Goal: Information Seeking & Learning: Understand process/instructions

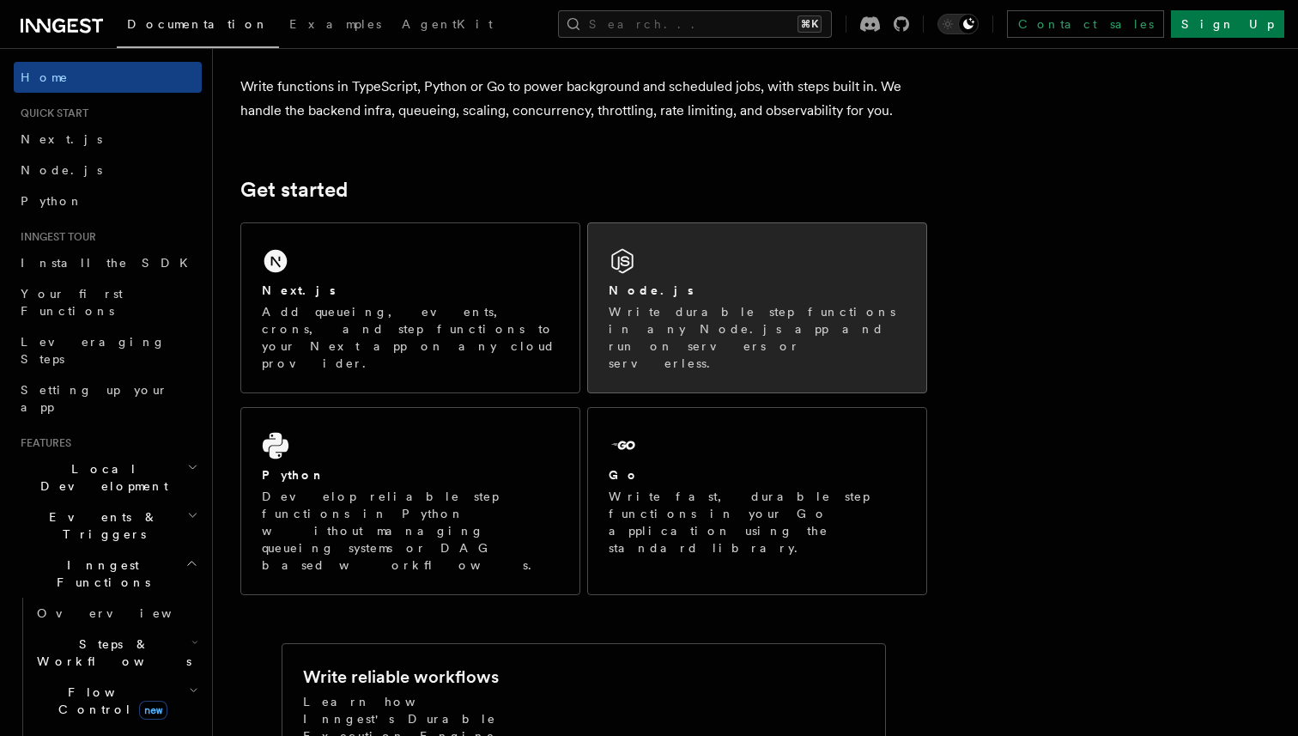
scroll to position [142, 0]
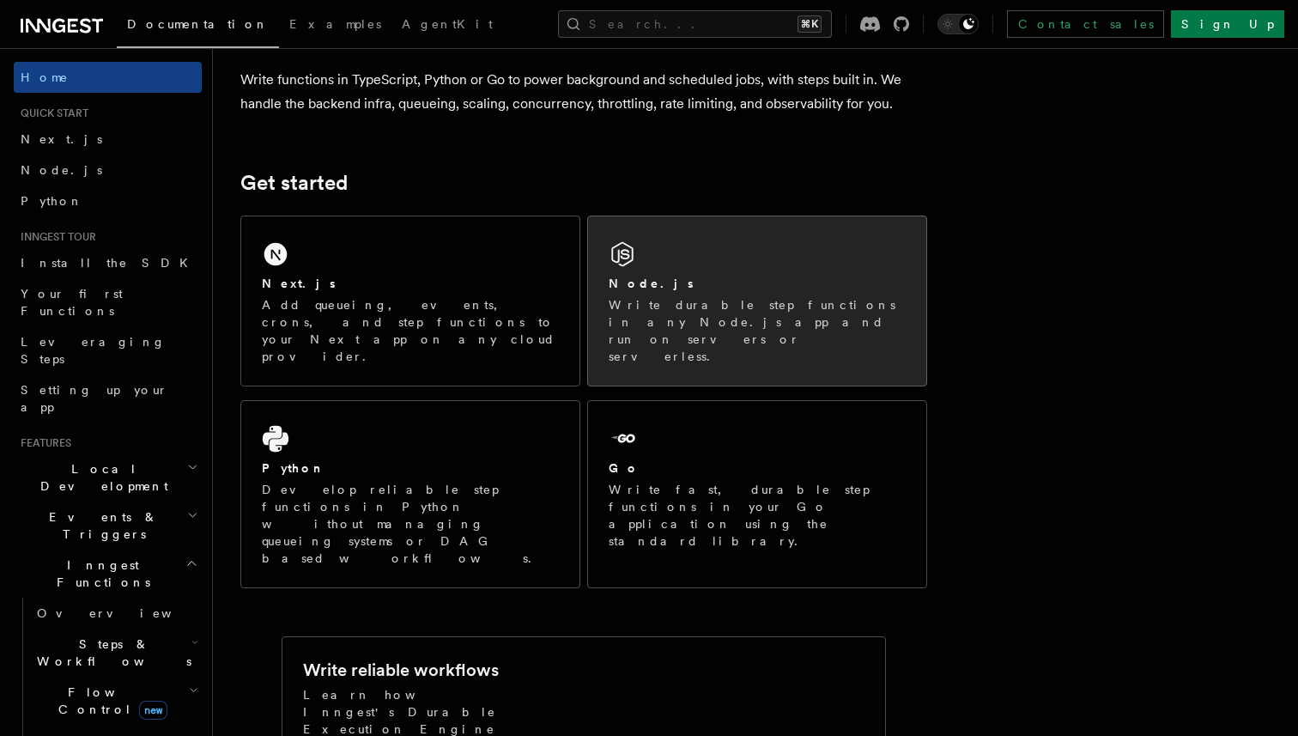
click at [733, 282] on div "Node.js" at bounding box center [757, 284] width 297 height 18
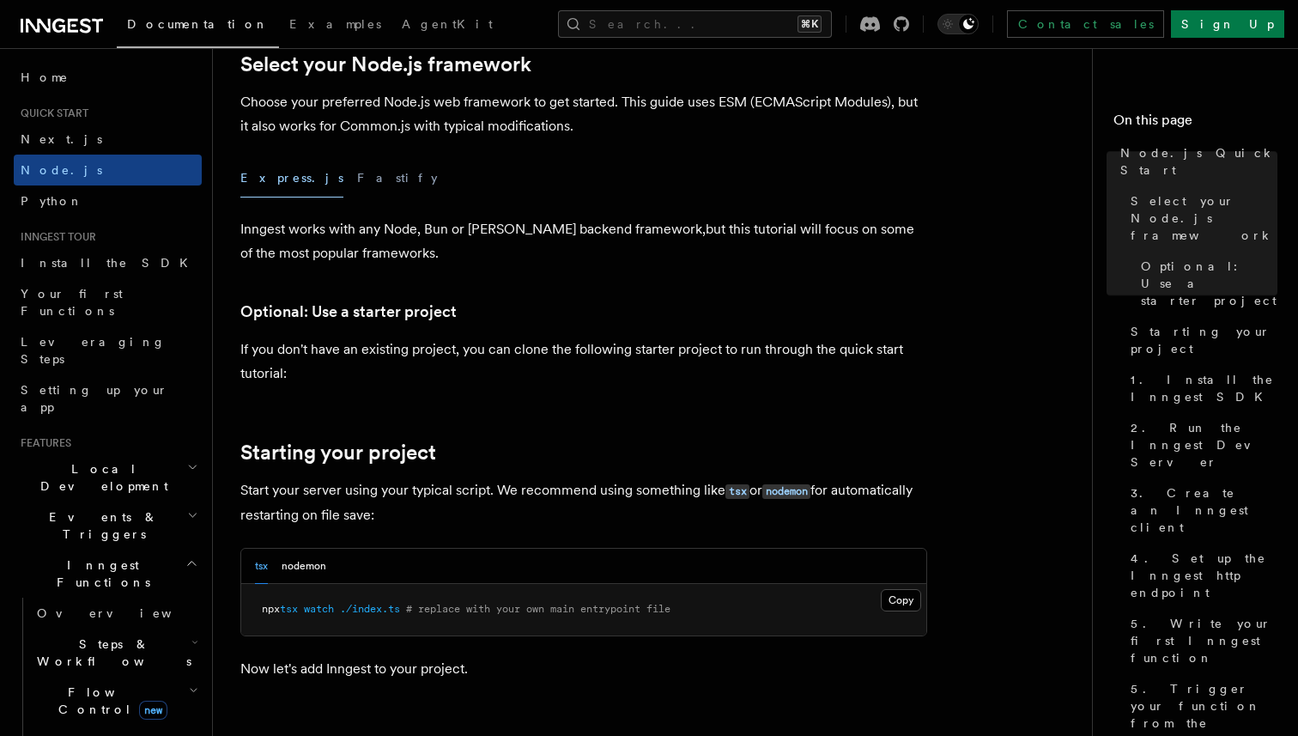
scroll to position [454, 0]
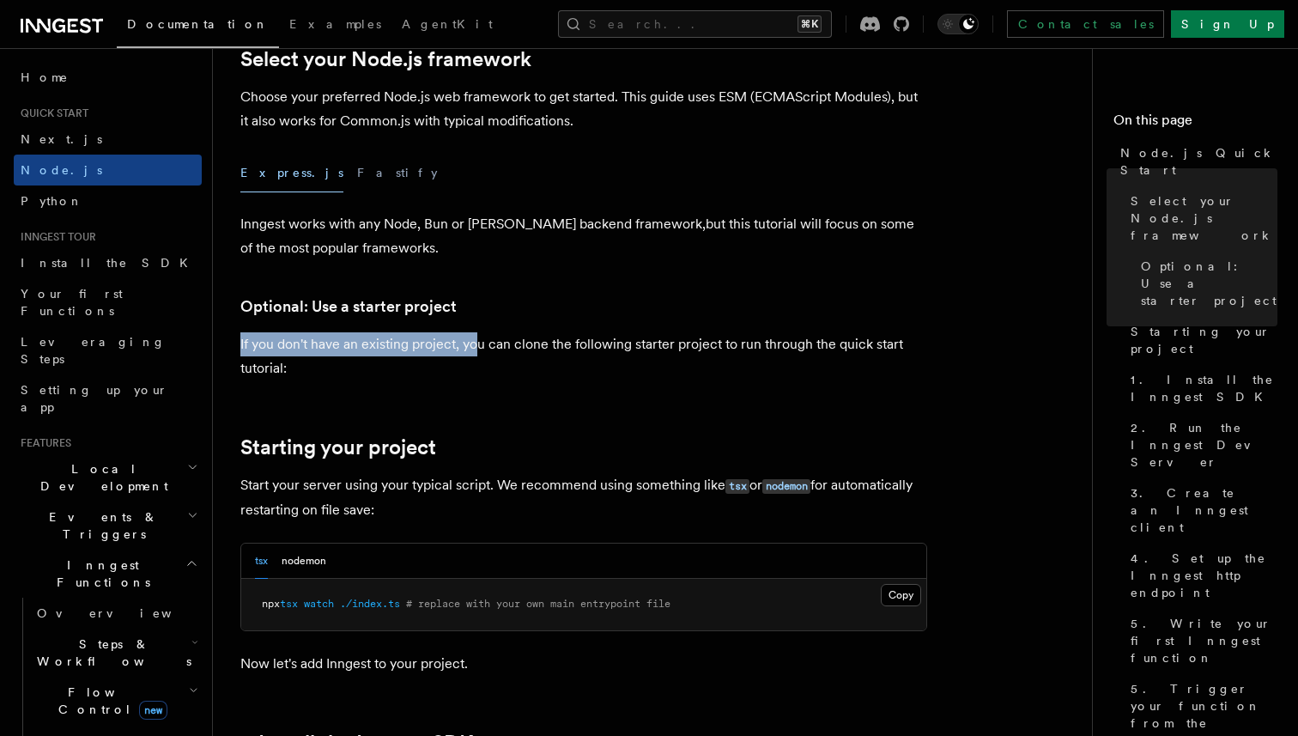
drag, startPoint x: 371, startPoint y: 348, endPoint x: 484, endPoint y: 348, distance: 113.3
click at [484, 348] on p "If you don't have an existing project, you can clone the following starter proj…" at bounding box center [583, 356] width 687 height 48
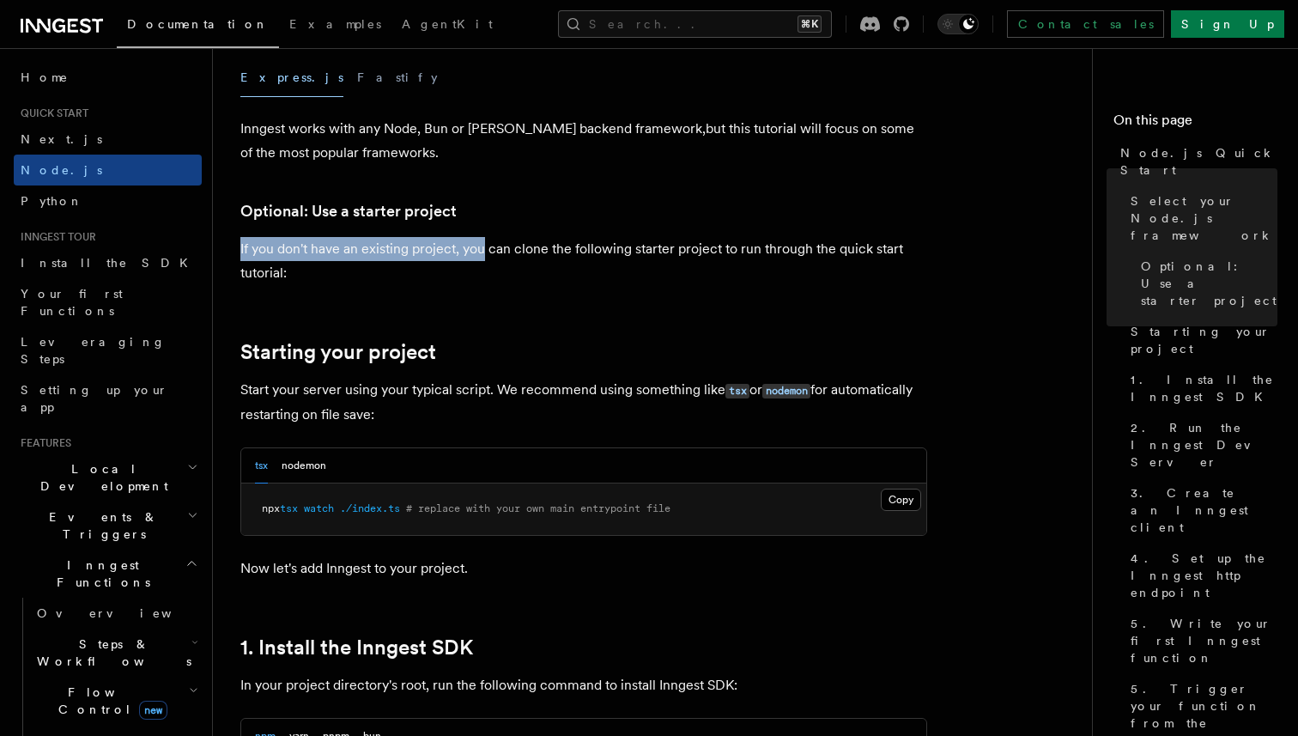
scroll to position [554, 0]
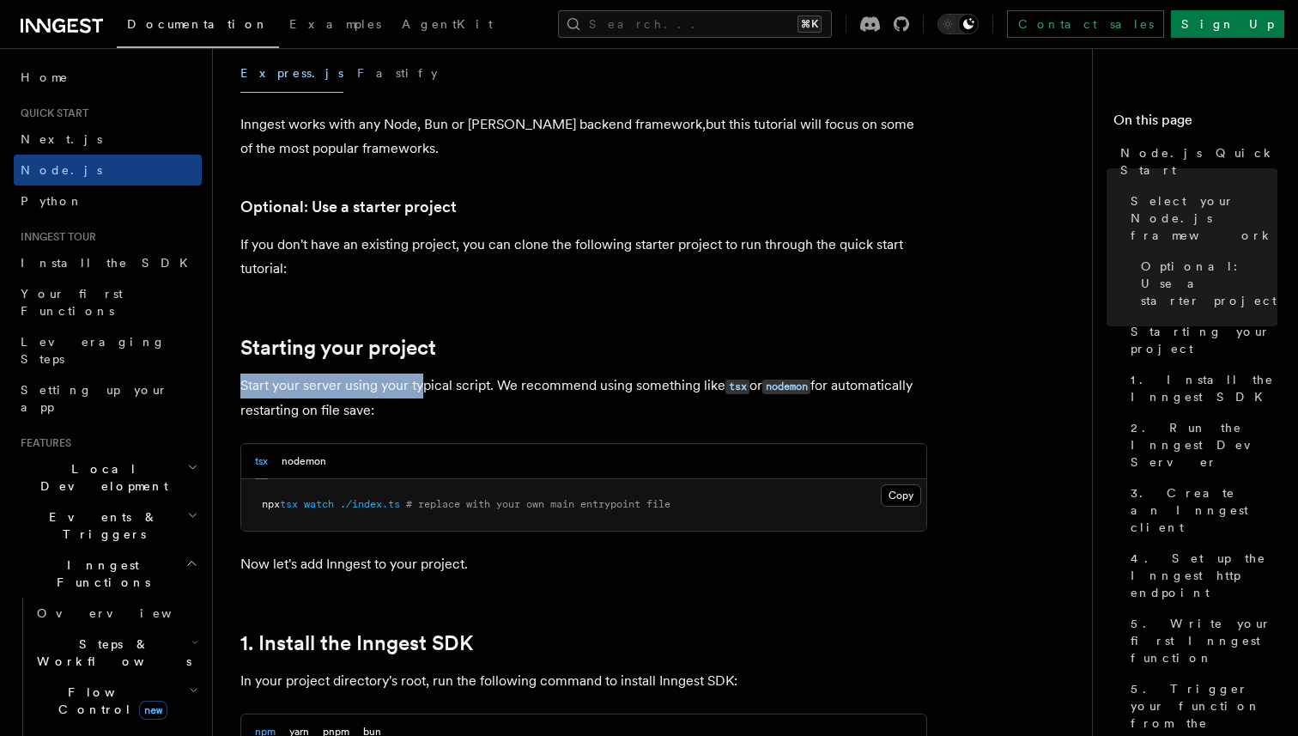
drag, startPoint x: 241, startPoint y: 385, endPoint x: 427, endPoint y: 385, distance: 185.4
click at [427, 385] on p "Start your server using your typical script. We recommend using something like …" at bounding box center [583, 397] width 687 height 49
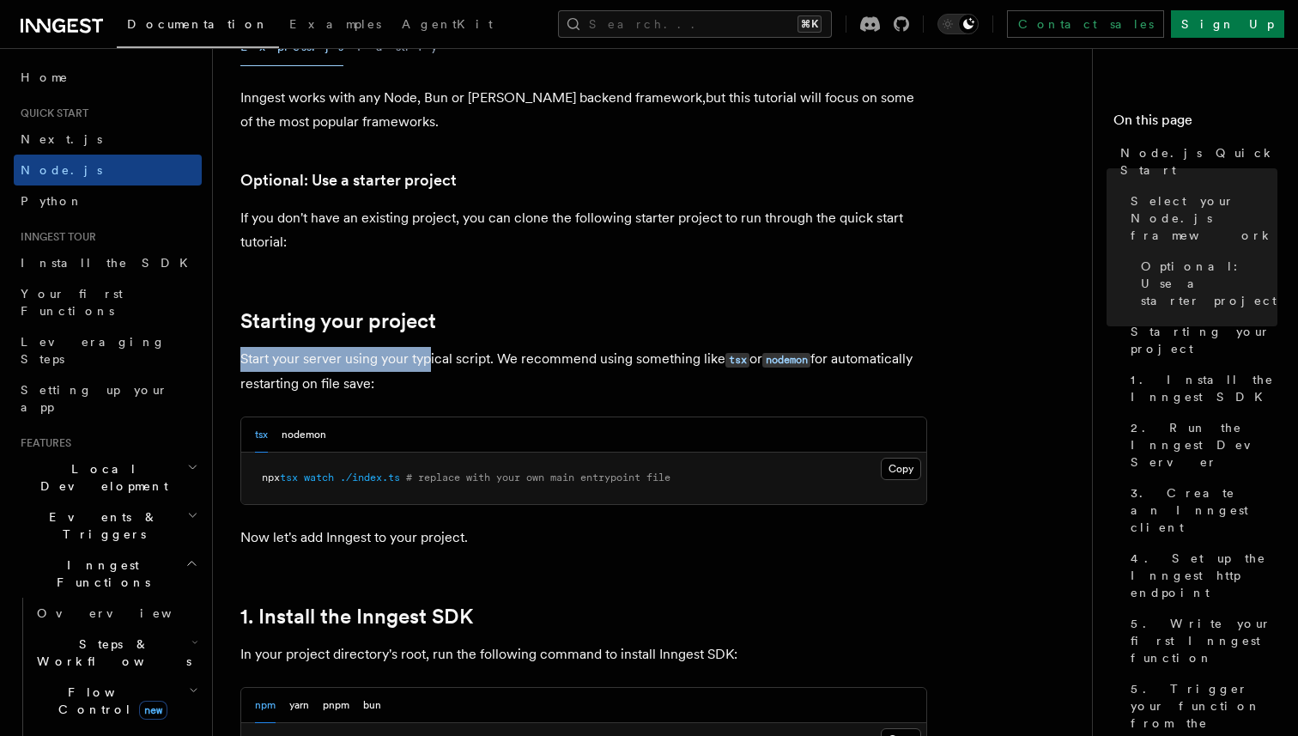
scroll to position [599, 0]
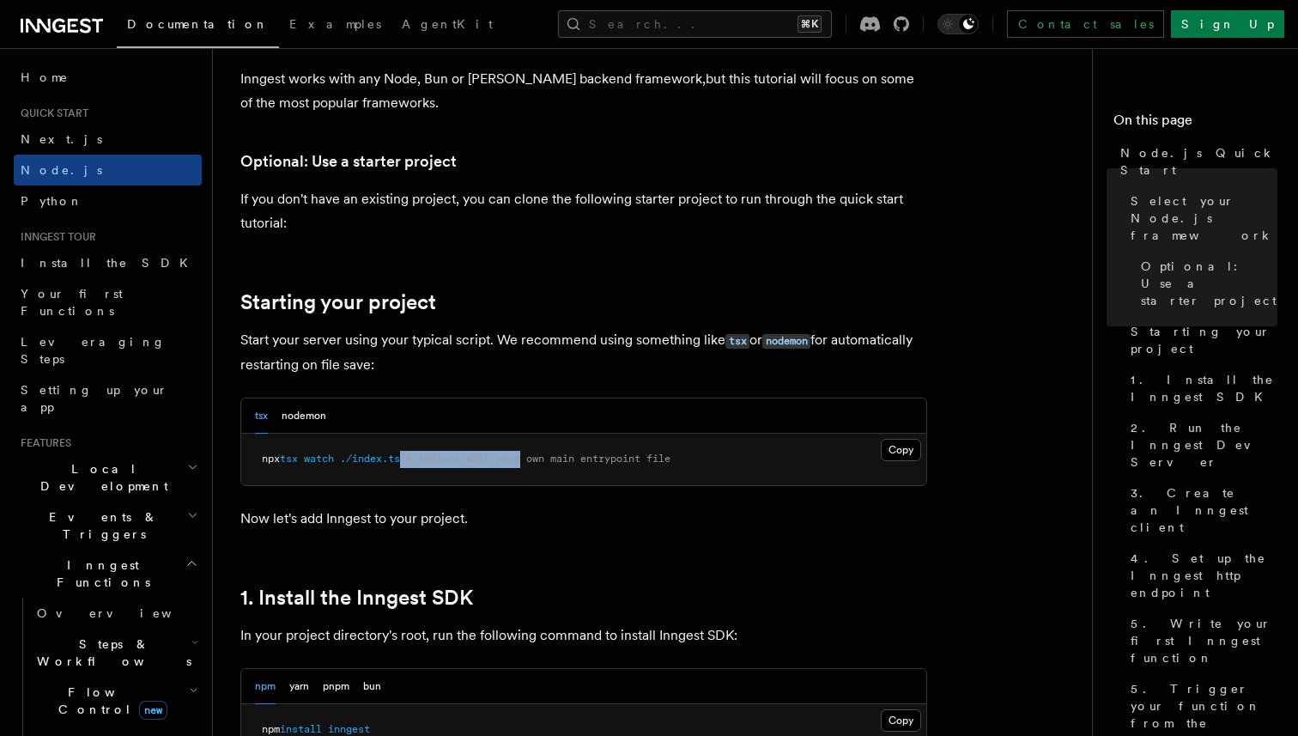
drag, startPoint x: 410, startPoint y: 451, endPoint x: 535, endPoint y: 451, distance: 124.5
click at [535, 451] on pre "npx tsx watch ./index.ts # replace with your own main entrypoint file" at bounding box center [583, 458] width 685 height 51
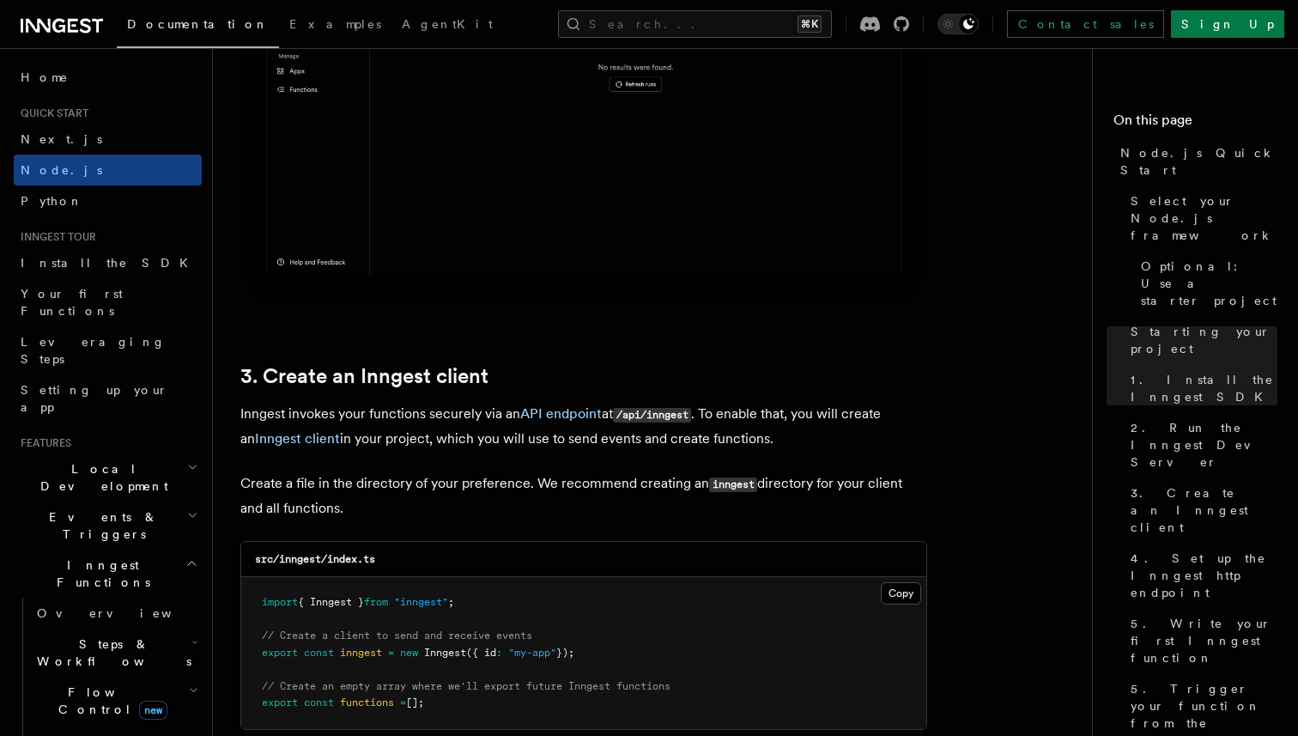
scroll to position [2057, 0]
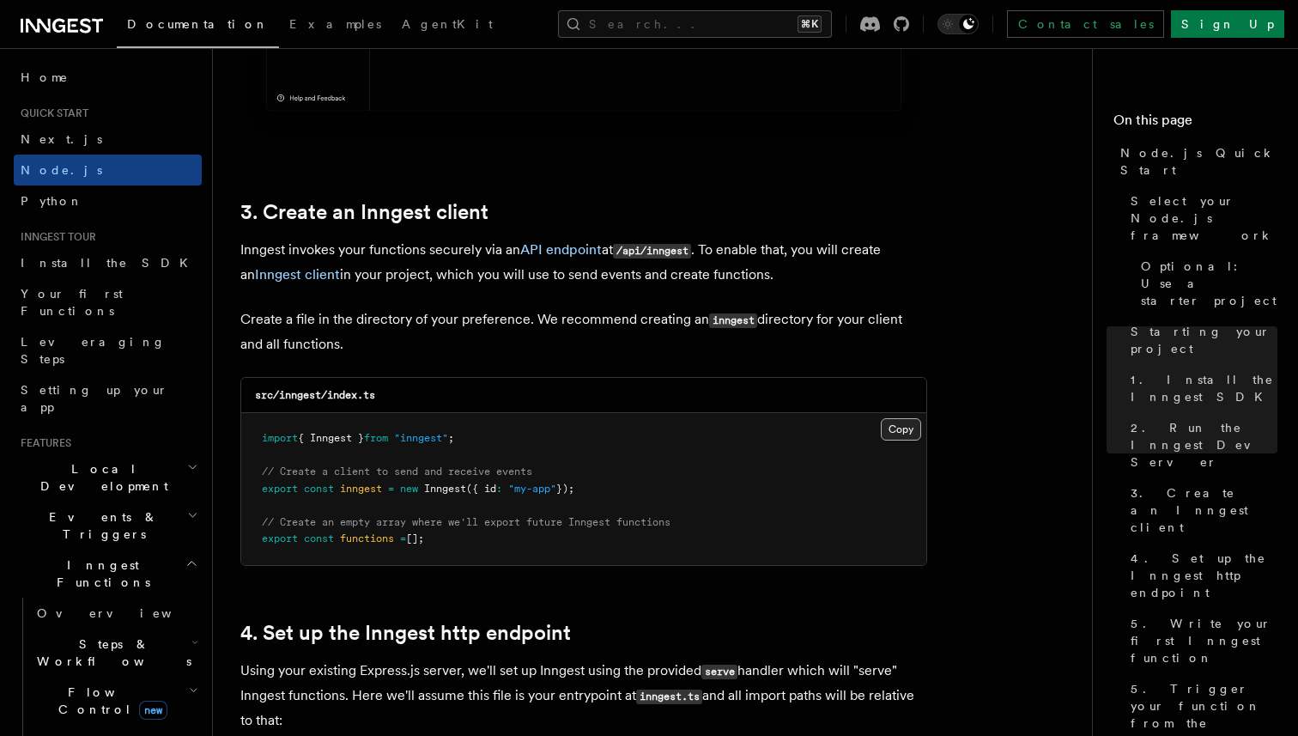
click at [893, 431] on button "Copy Copied" at bounding box center [901, 429] width 40 height 22
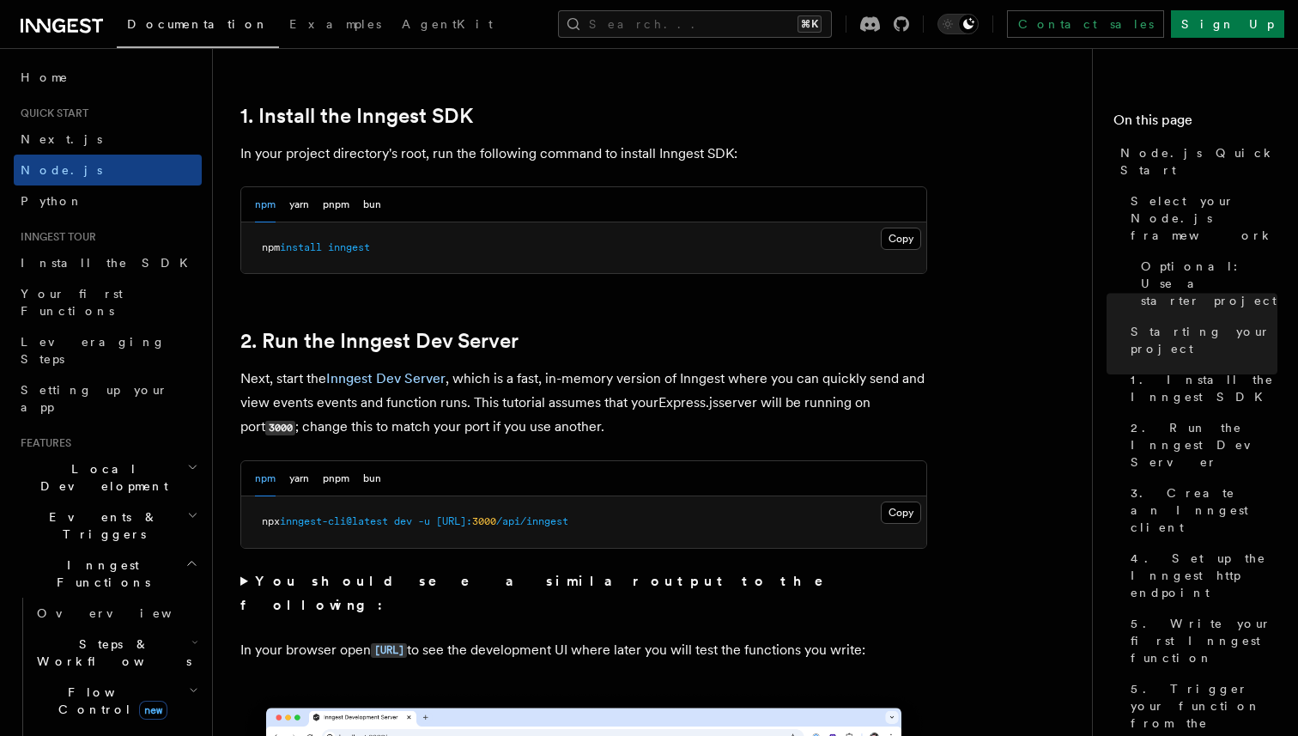
scroll to position [1045, 0]
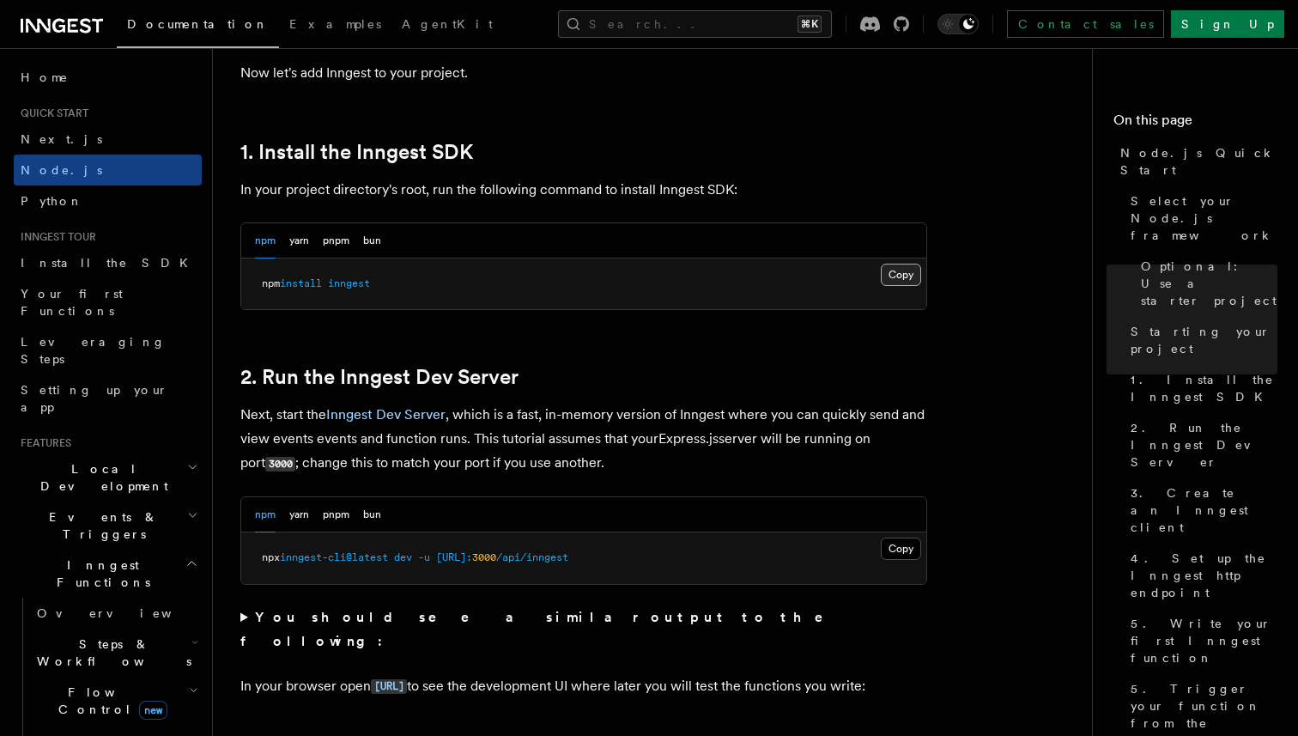
click at [903, 270] on button "Copy Copied" at bounding box center [901, 275] width 40 height 22
click at [906, 553] on button "Copy Copied" at bounding box center [901, 548] width 40 height 22
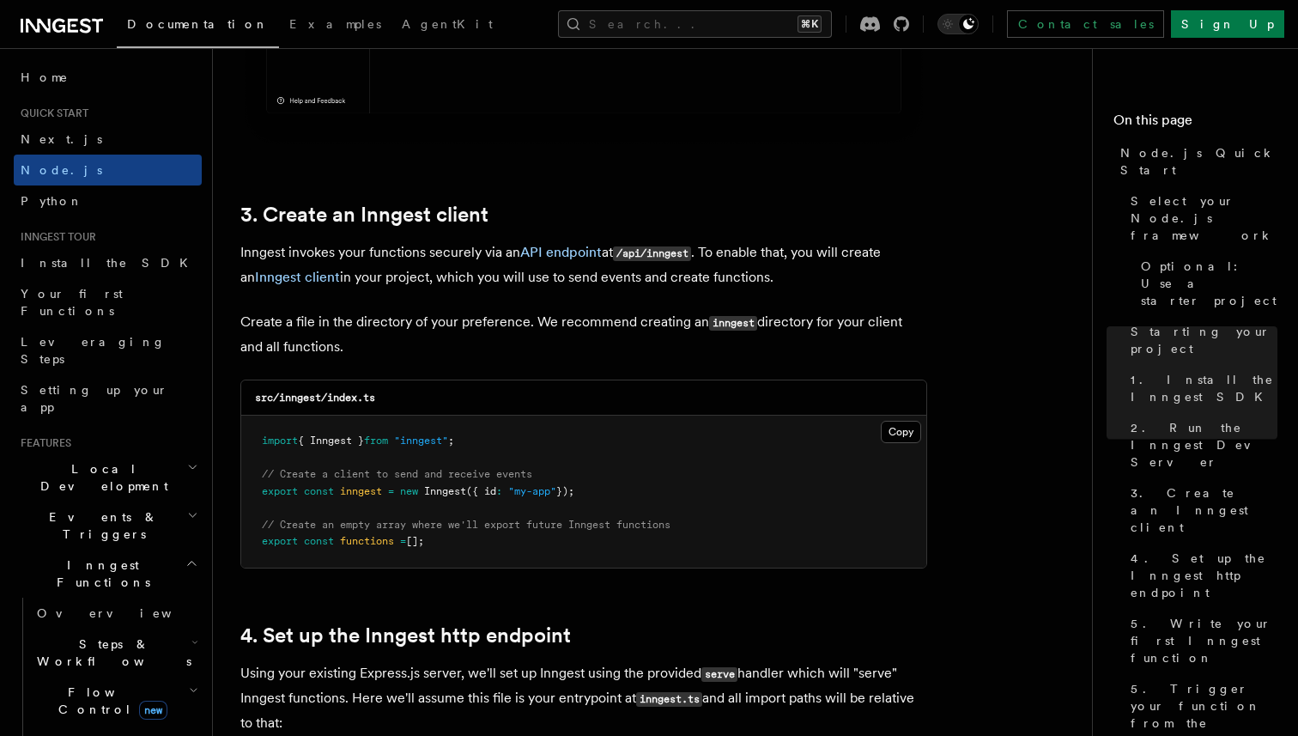
scroll to position [2055, 0]
click at [906, 432] on button "Copy Copied" at bounding box center [901, 431] width 40 height 22
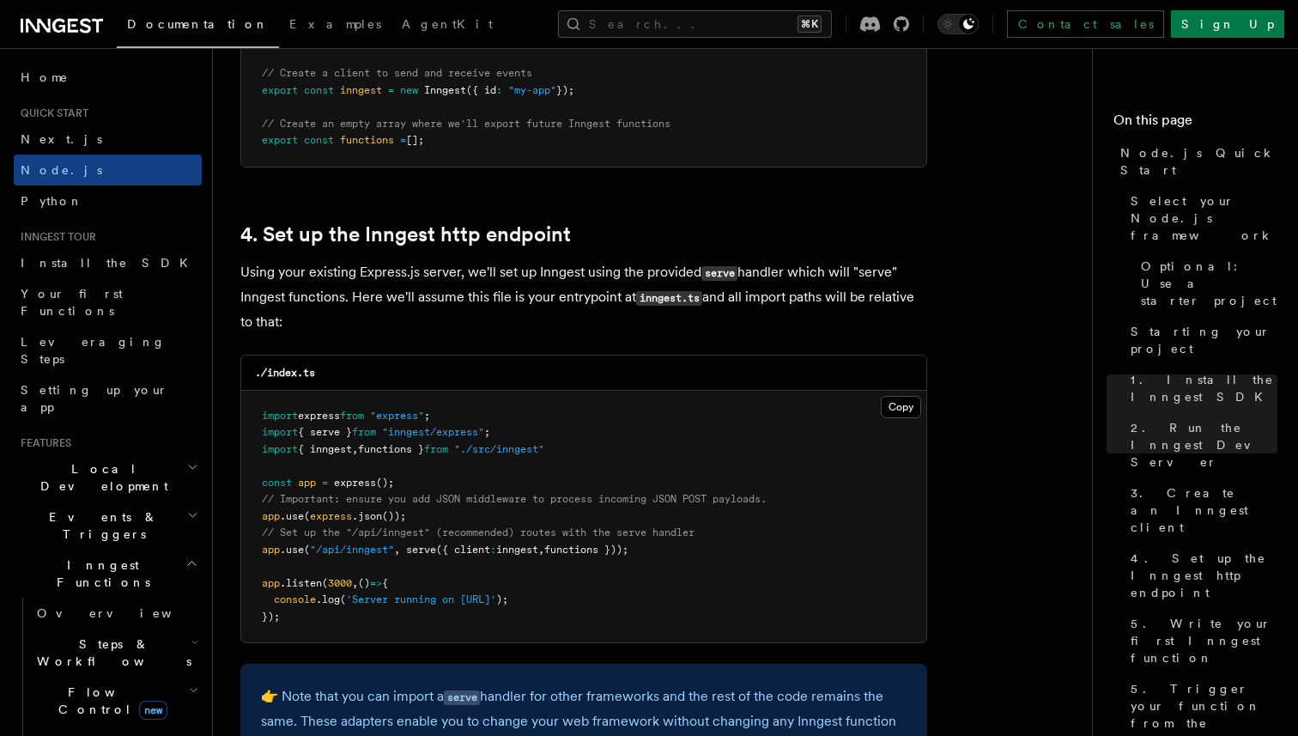
scroll to position [2462, 0]
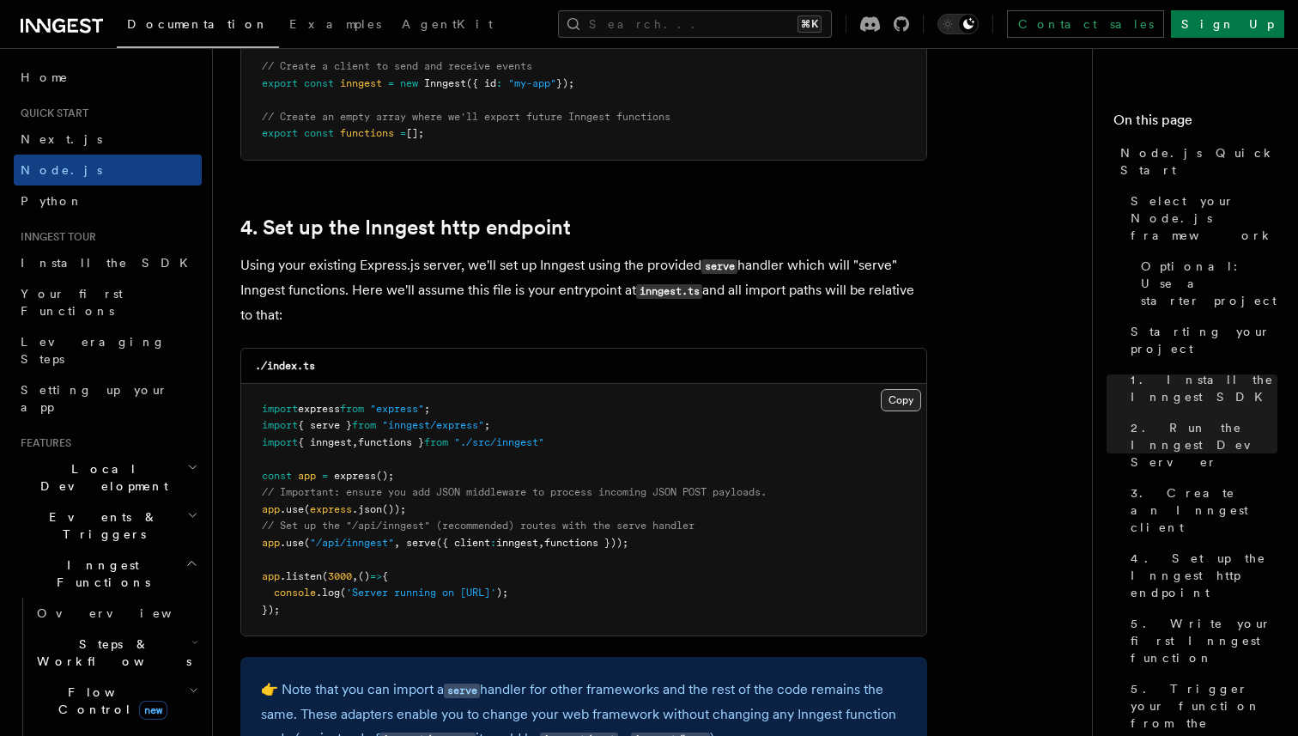
click at [900, 404] on button "Copy Copied" at bounding box center [901, 400] width 40 height 22
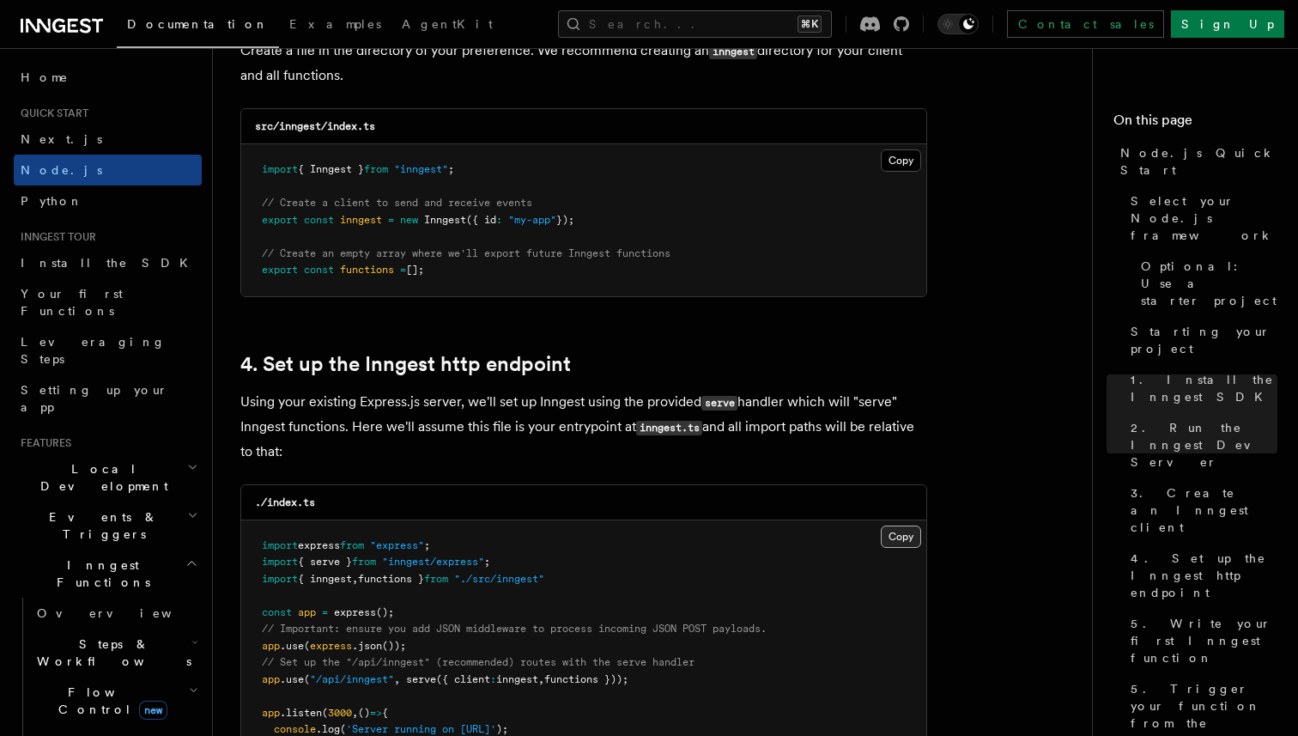
scroll to position [2327, 0]
click at [905, 163] on button "Copy Copied" at bounding box center [901, 159] width 40 height 22
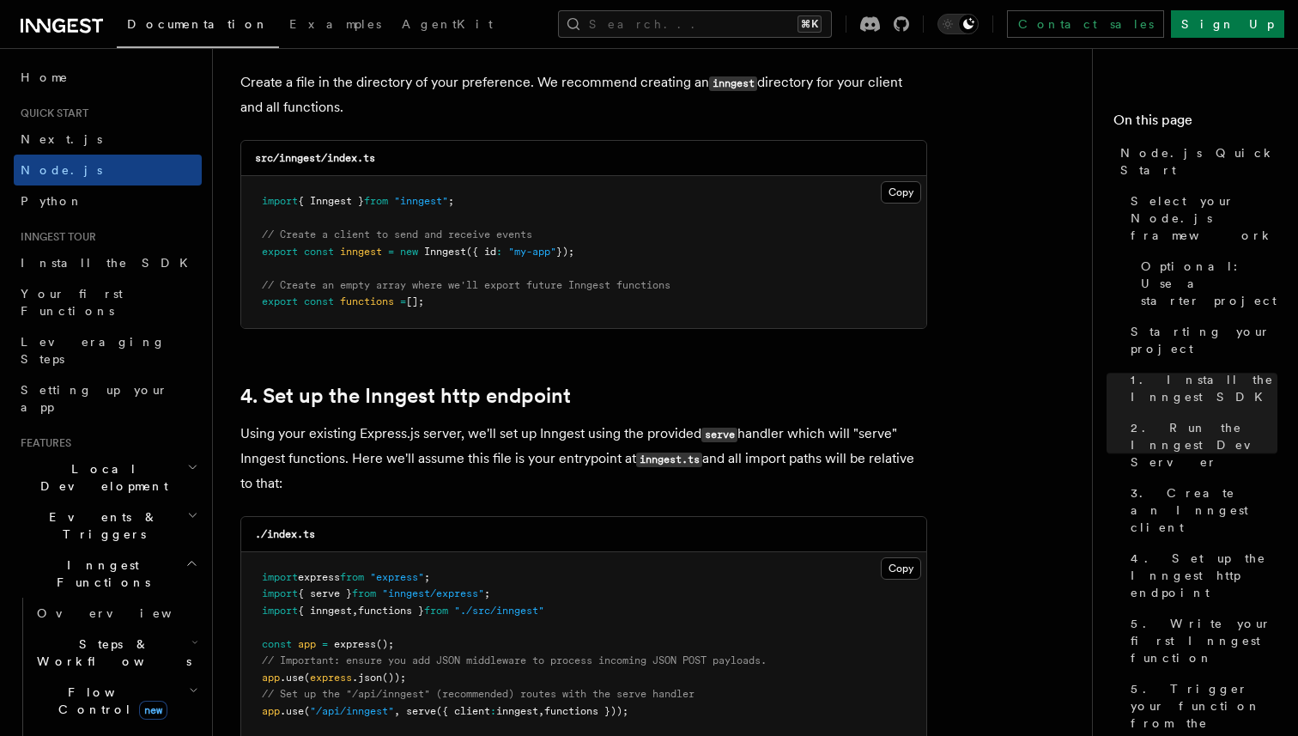
scroll to position [2652, 0]
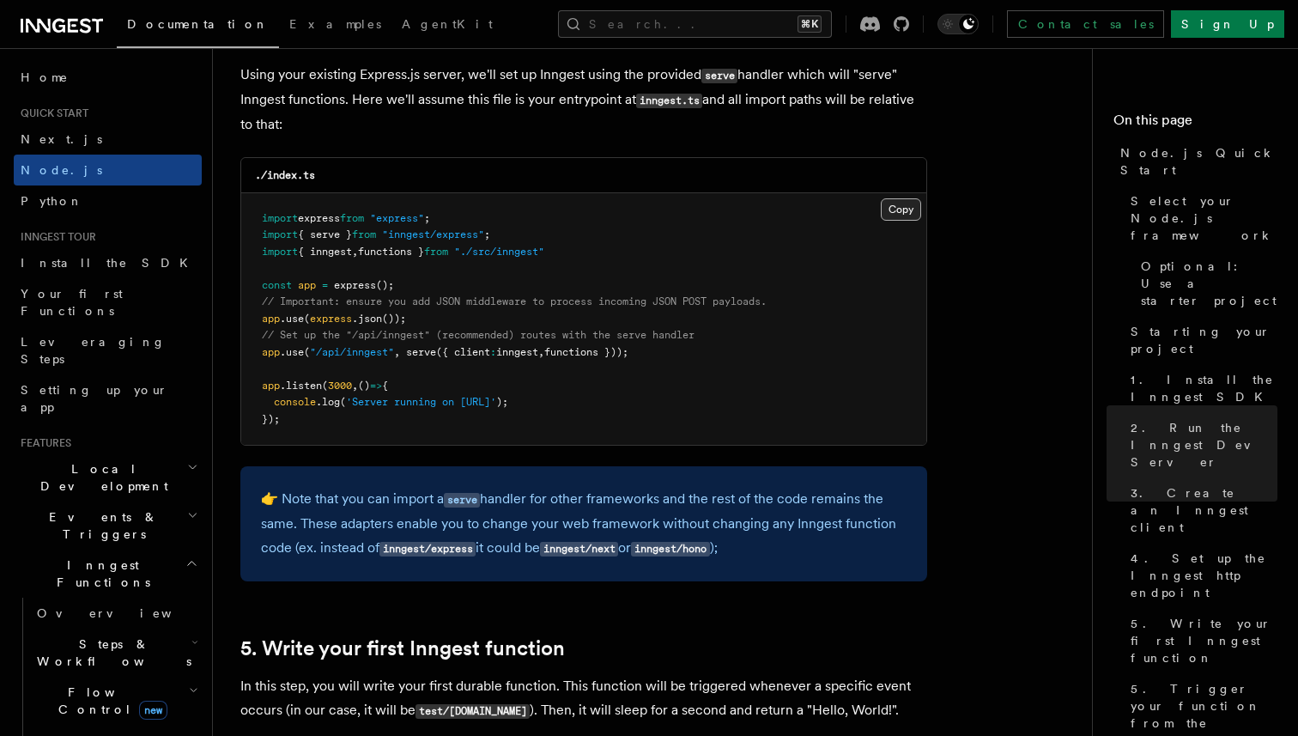
click at [908, 203] on button "Copy Copied" at bounding box center [901, 209] width 40 height 22
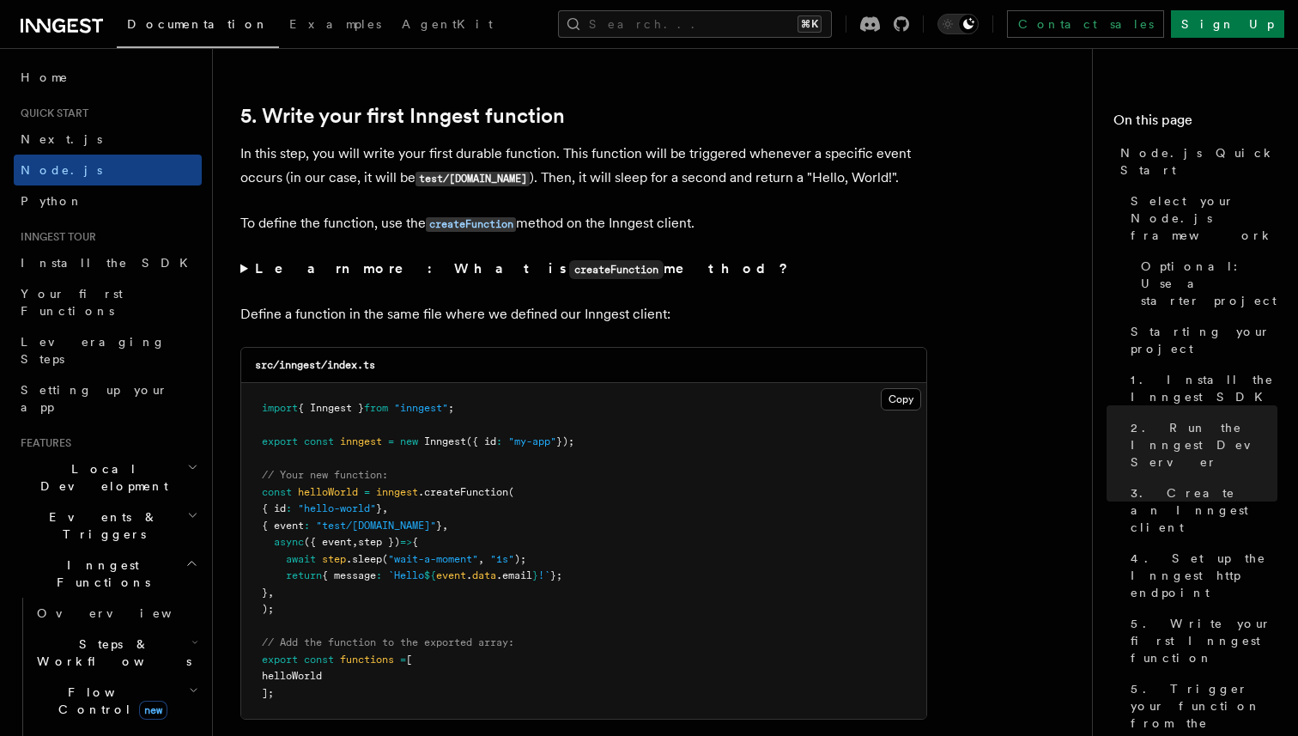
scroll to position [3230, 0]
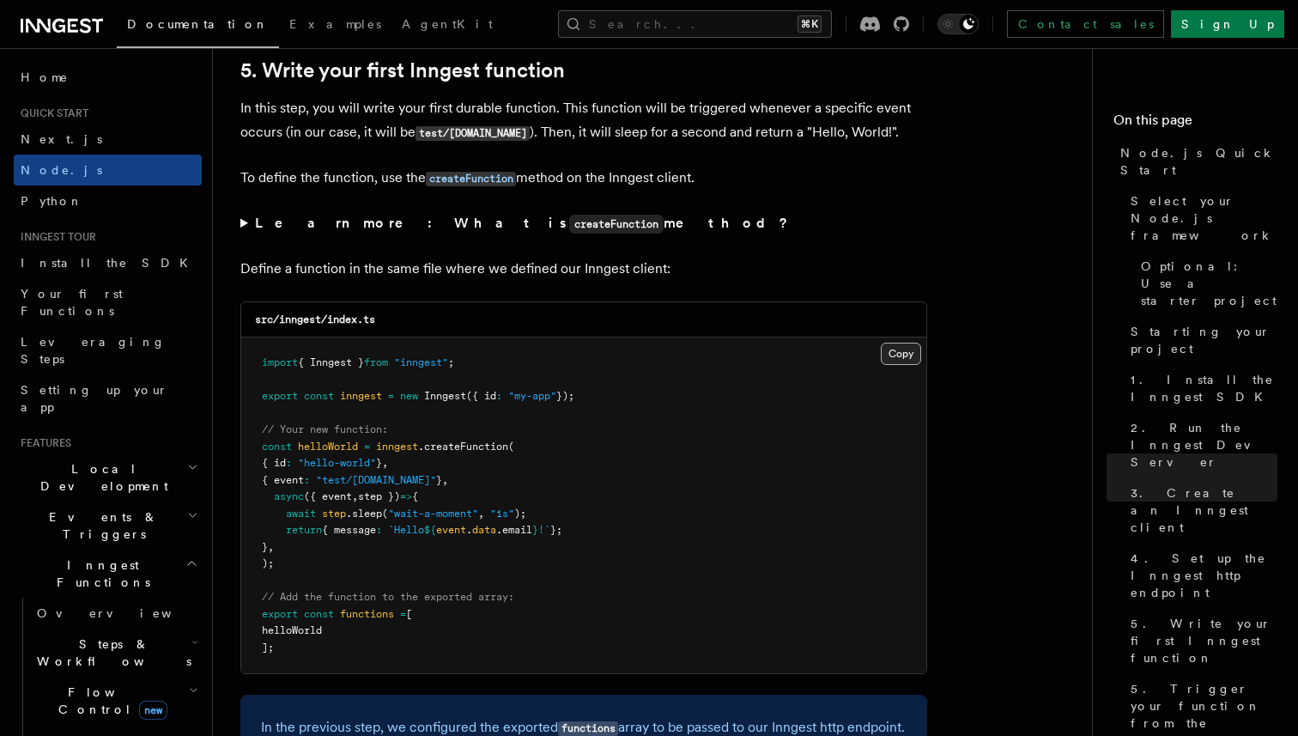
click at [892, 354] on button "Copy Copied" at bounding box center [901, 353] width 40 height 22
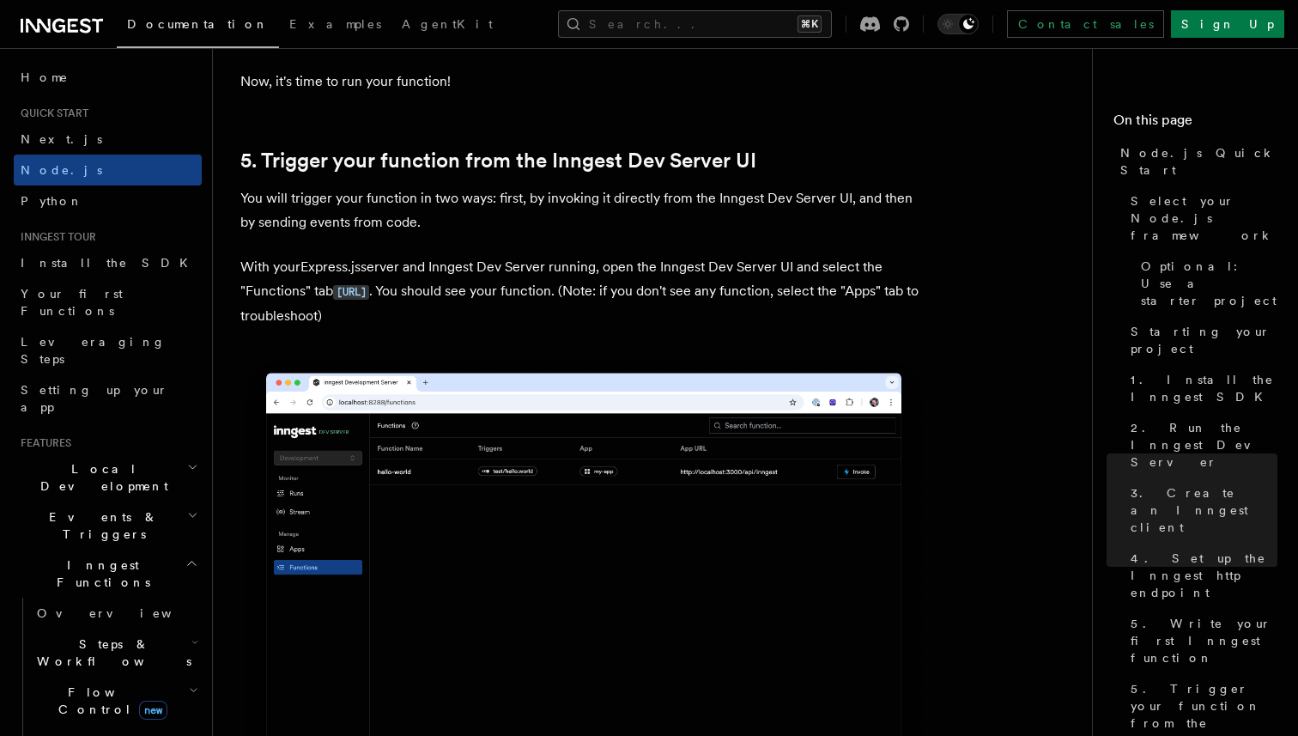
scroll to position [3971, 0]
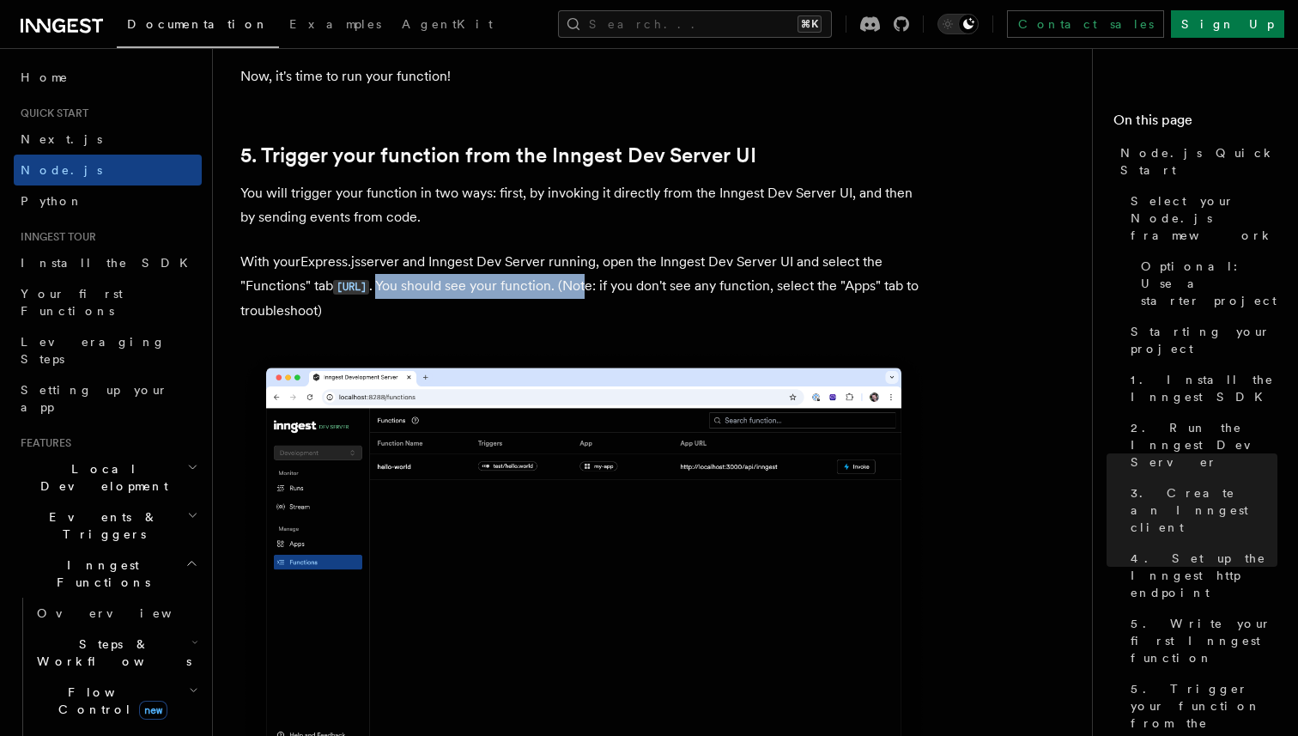
drag, startPoint x: 539, startPoint y: 314, endPoint x: 760, endPoint y: 314, distance: 221.4
click at [760, 314] on p "With your Express.js server and Inngest Dev Server running, open the Inngest De…" at bounding box center [583, 286] width 687 height 73
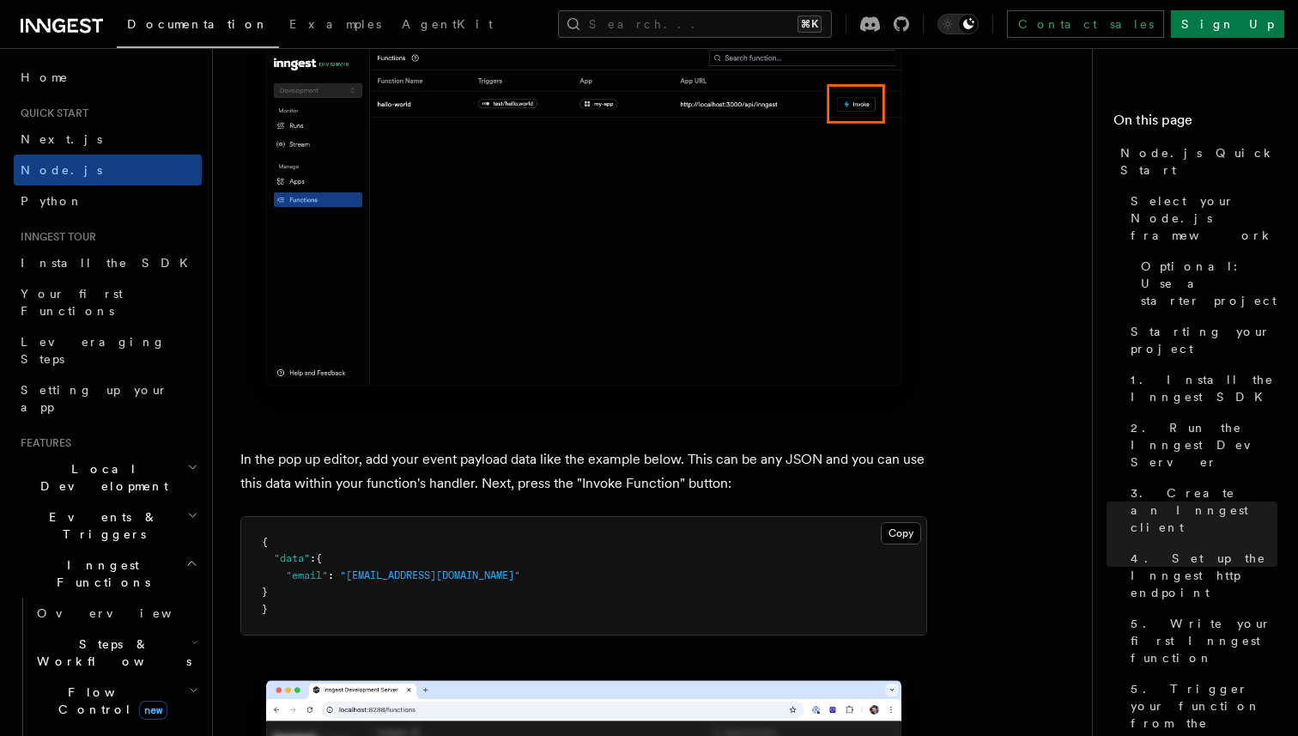
scroll to position [4847, 0]
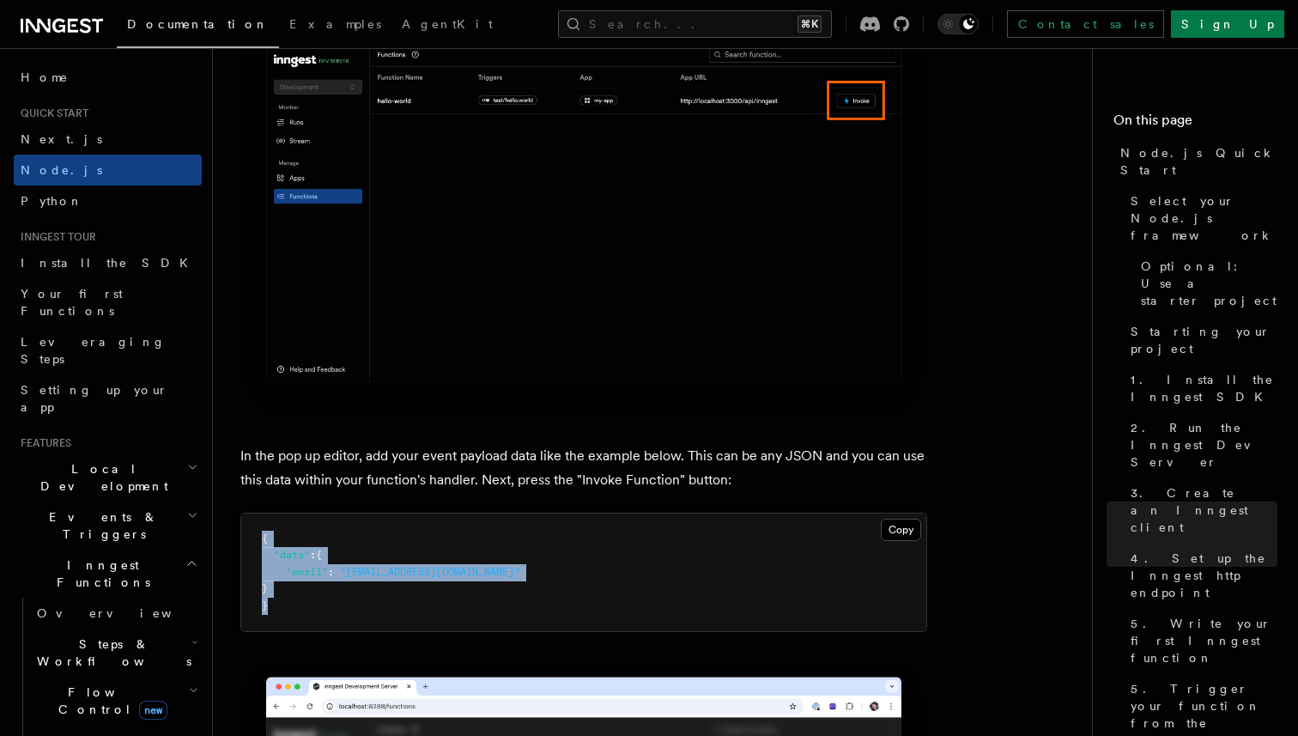
drag, startPoint x: 285, startPoint y: 633, endPoint x: 251, endPoint y: 552, distance: 88.1
click at [251, 552] on pre "{ "data" : { "email" : "[EMAIL_ADDRESS][DOMAIN_NAME]" } }" at bounding box center [583, 572] width 685 height 118
copy code "{ "data" : { "email" : "[EMAIL_ADDRESS][DOMAIN_NAME]" } }"
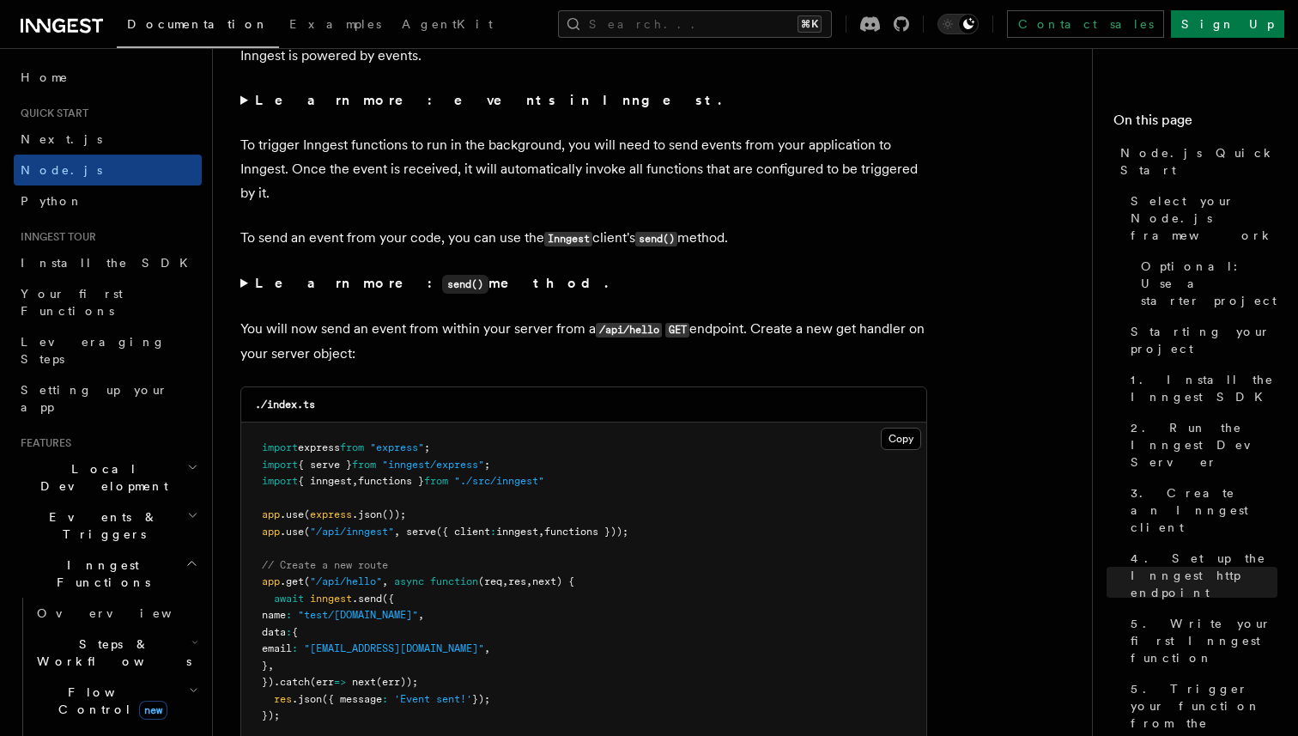
scroll to position [8792, 0]
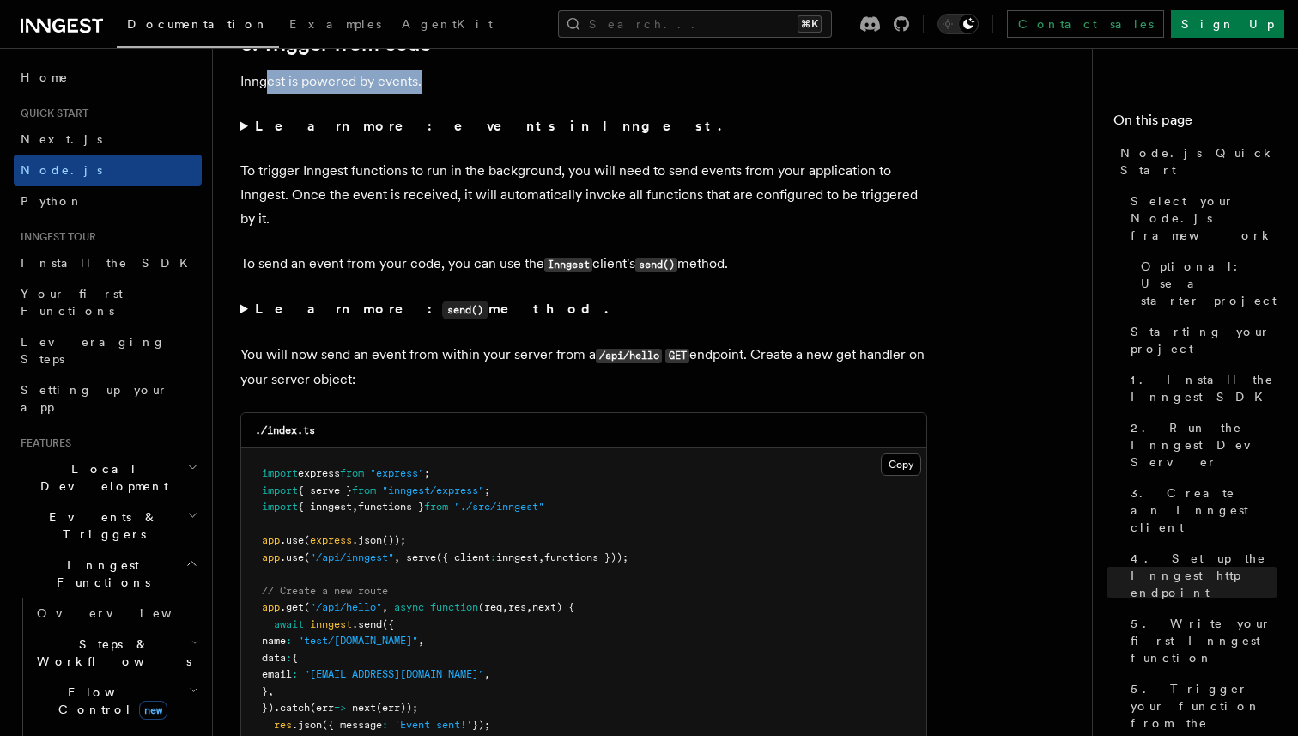
drag, startPoint x: 269, startPoint y: 113, endPoint x: 424, endPoint y: 113, distance: 155.4
click at [424, 94] on p "Inngest is powered by events." at bounding box center [583, 82] width 687 height 24
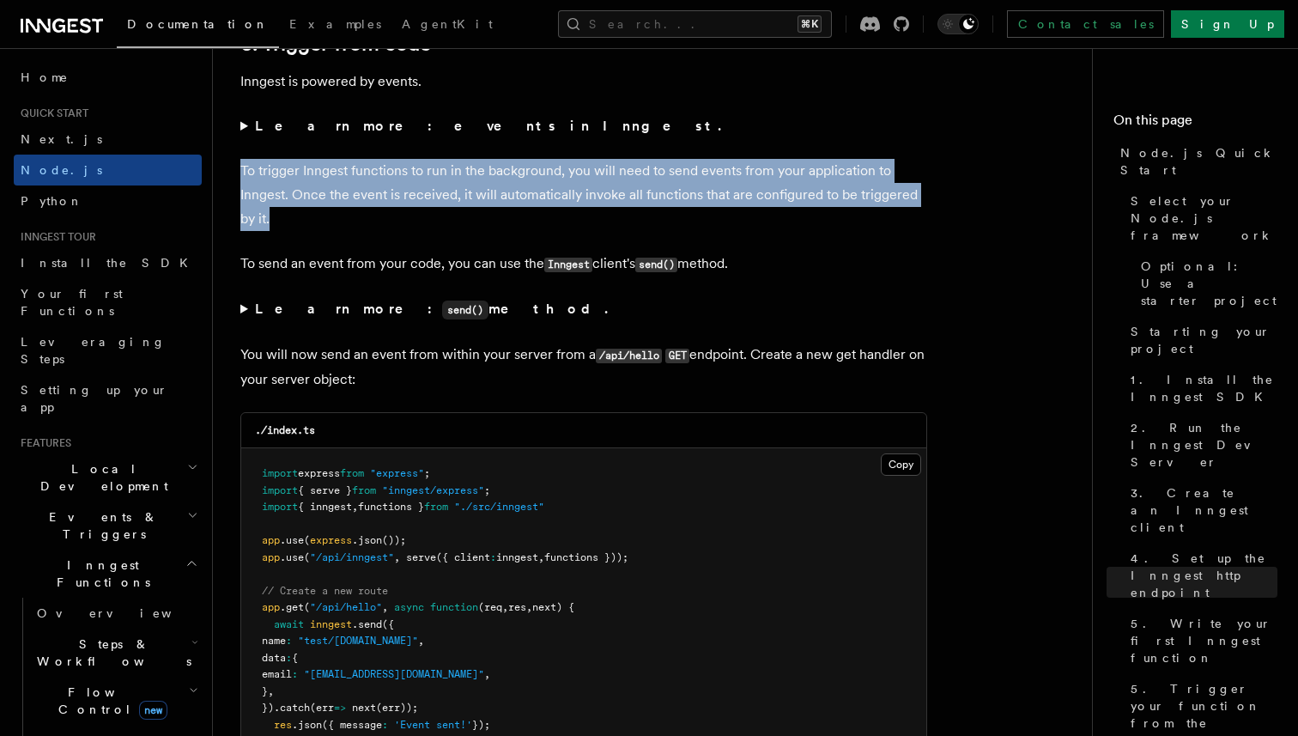
drag, startPoint x: 233, startPoint y: 200, endPoint x: 335, endPoint y: 257, distance: 116.8
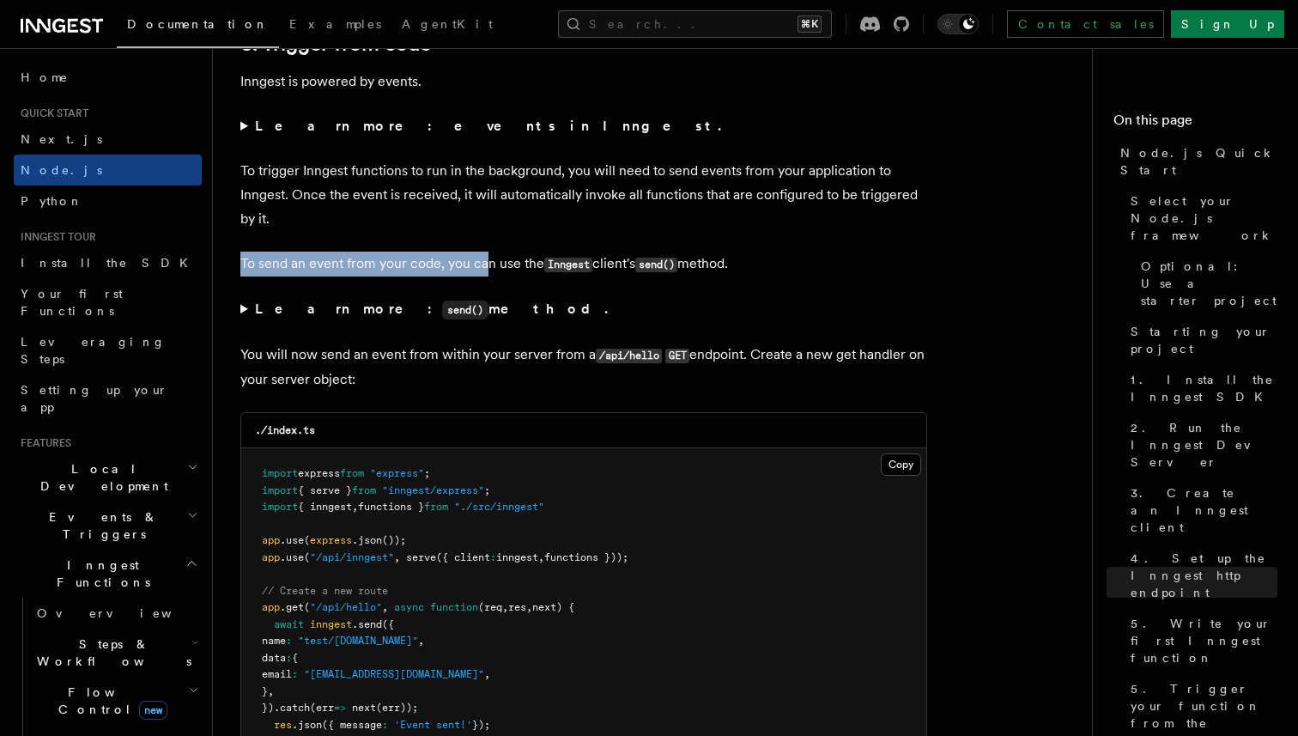
drag, startPoint x: 233, startPoint y: 294, endPoint x: 488, endPoint y: 294, distance: 254.9
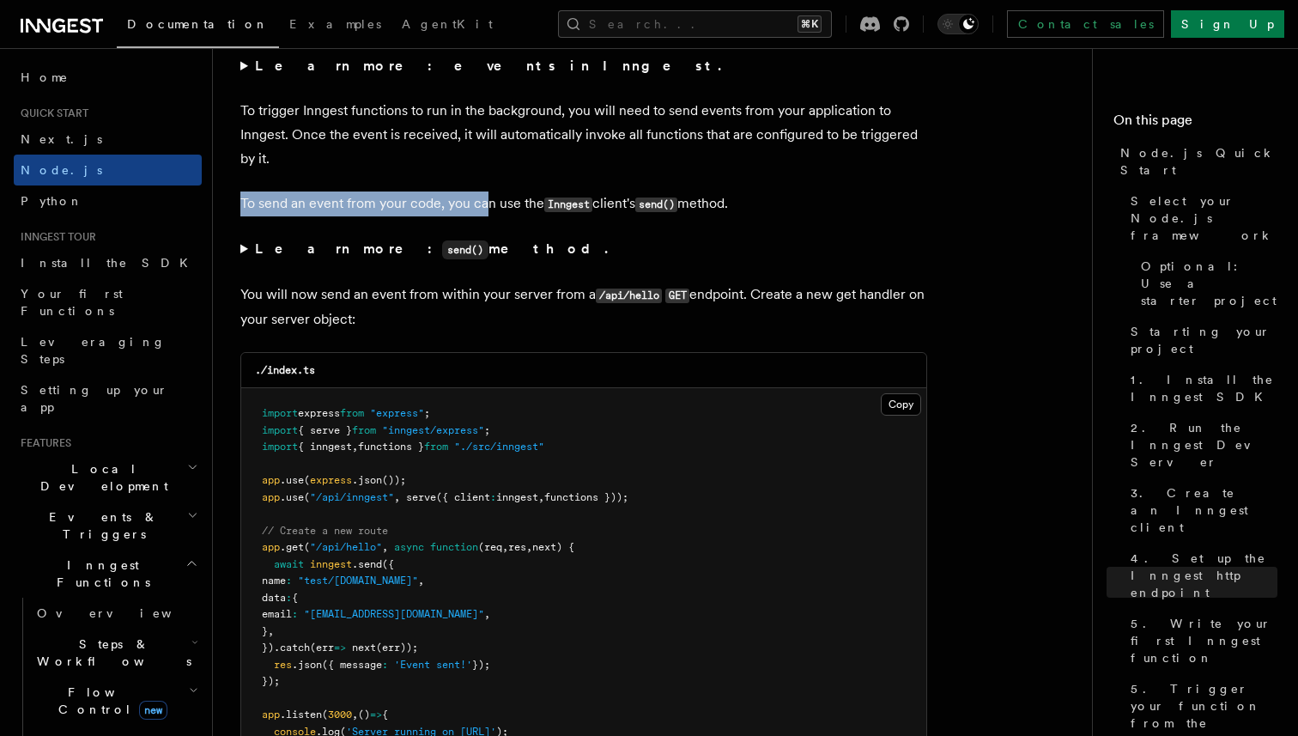
scroll to position [8855, 0]
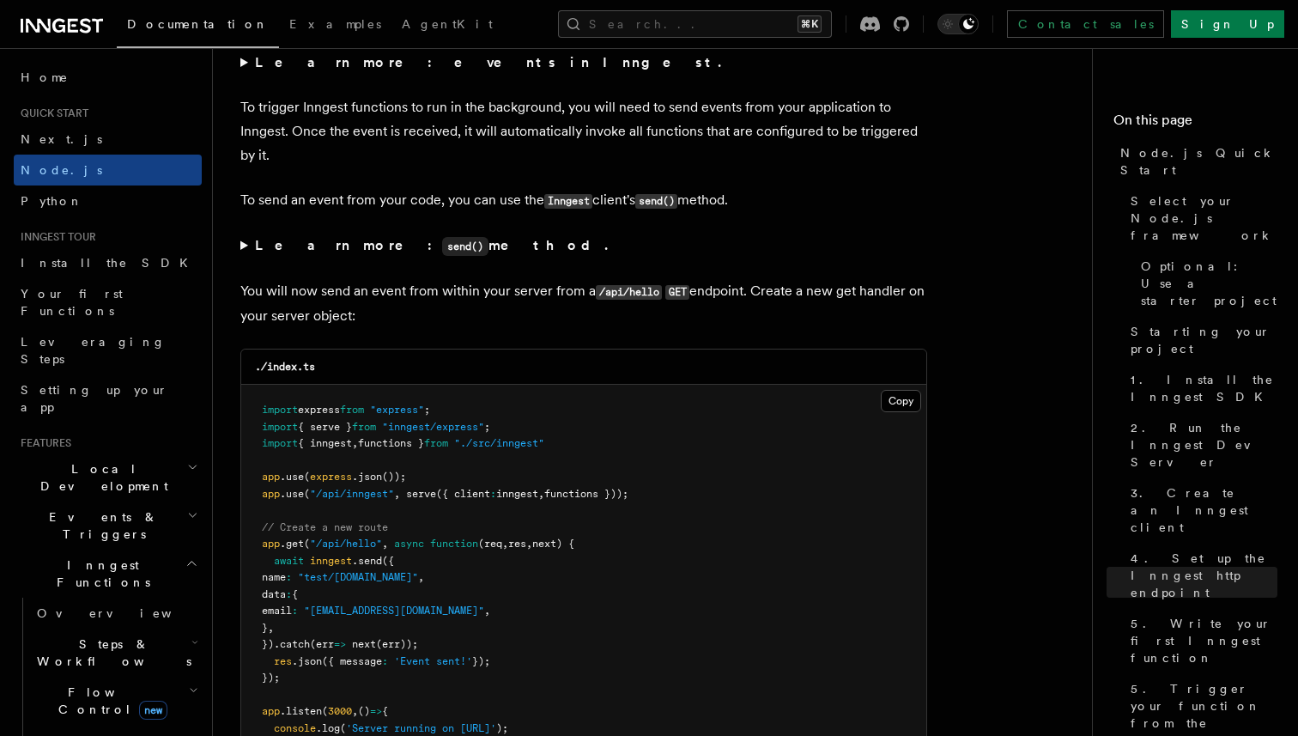
click at [247, 258] on summary "Learn more: send() method." at bounding box center [583, 245] width 687 height 25
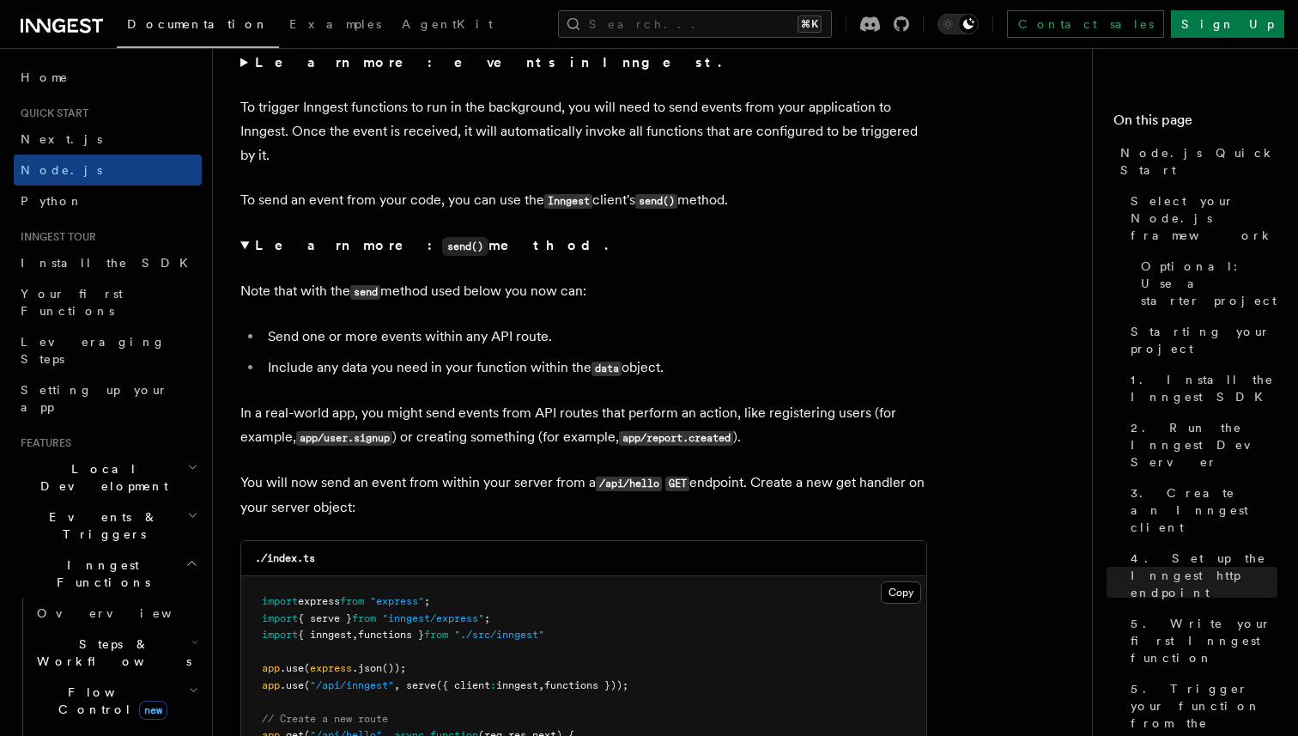
click at [247, 258] on summary "Learn more: send() method." at bounding box center [583, 245] width 687 height 25
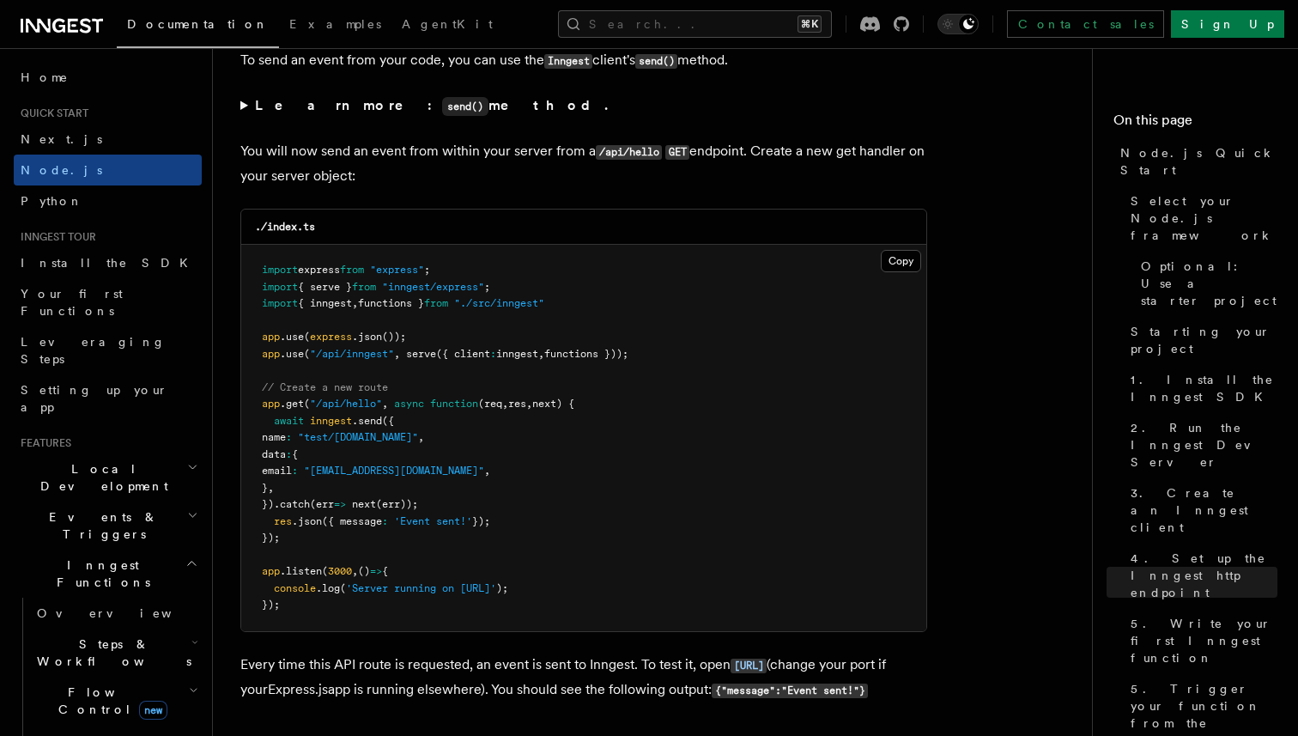
scroll to position [8996, 0]
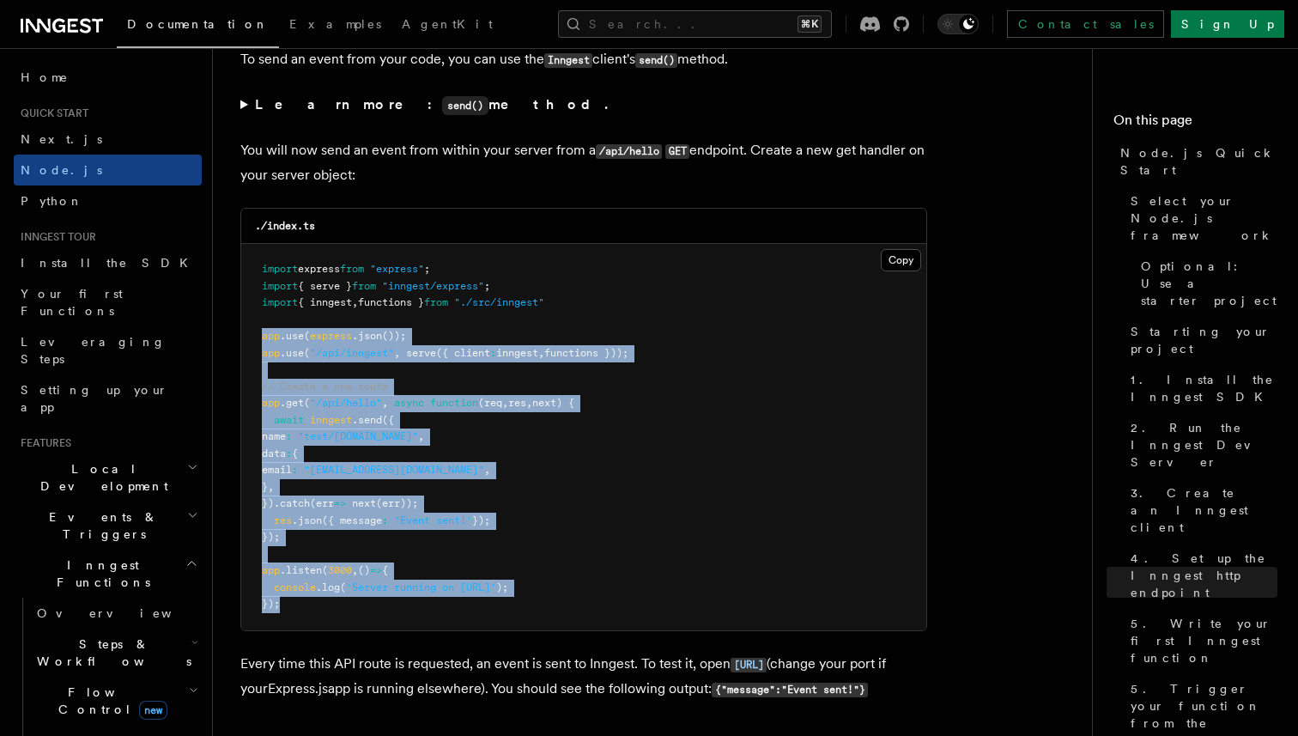
drag, startPoint x: 285, startPoint y: 638, endPoint x: 256, endPoint y: 373, distance: 266.0
click at [256, 373] on pre "import express from "express" ; import { serve } from "inngest/express" ; impor…" at bounding box center [583, 437] width 685 height 386
copy code "app .use ( express .json ()); app .use ( "/api/inngest" , serve ({ client : inn…"
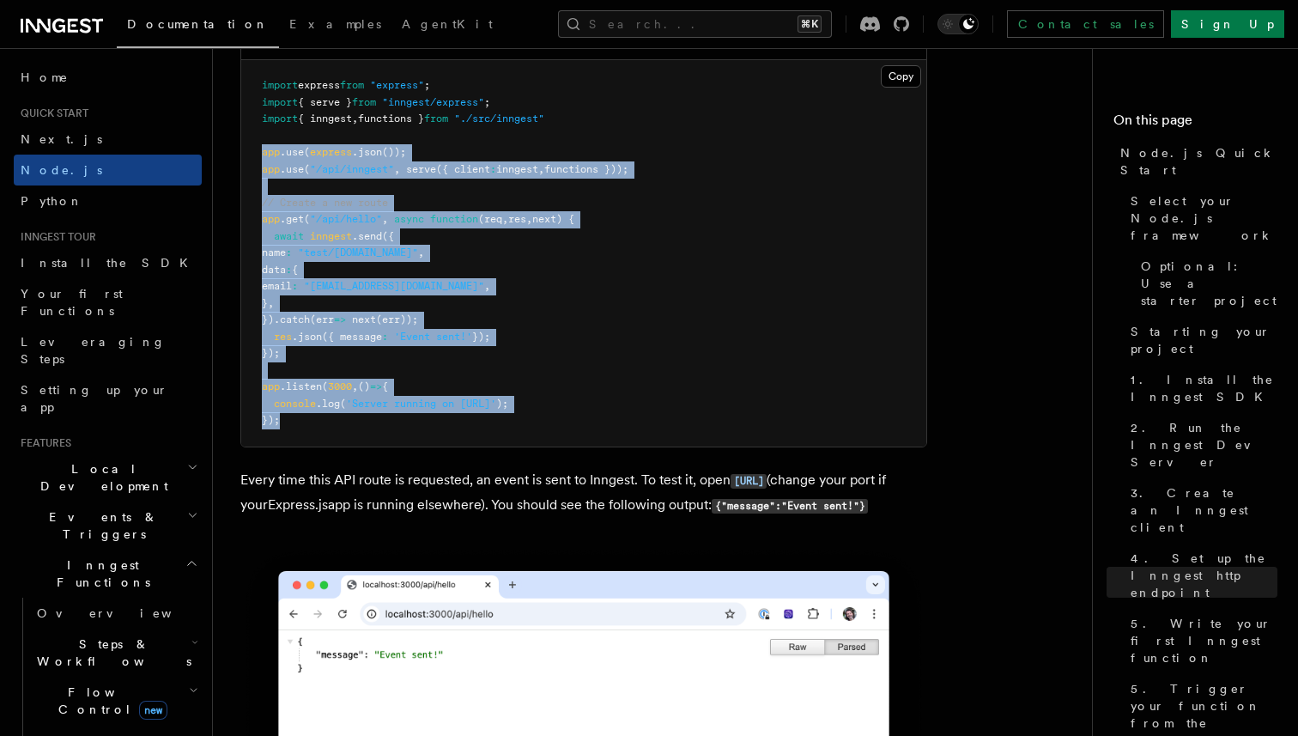
scroll to position [9213, 0]
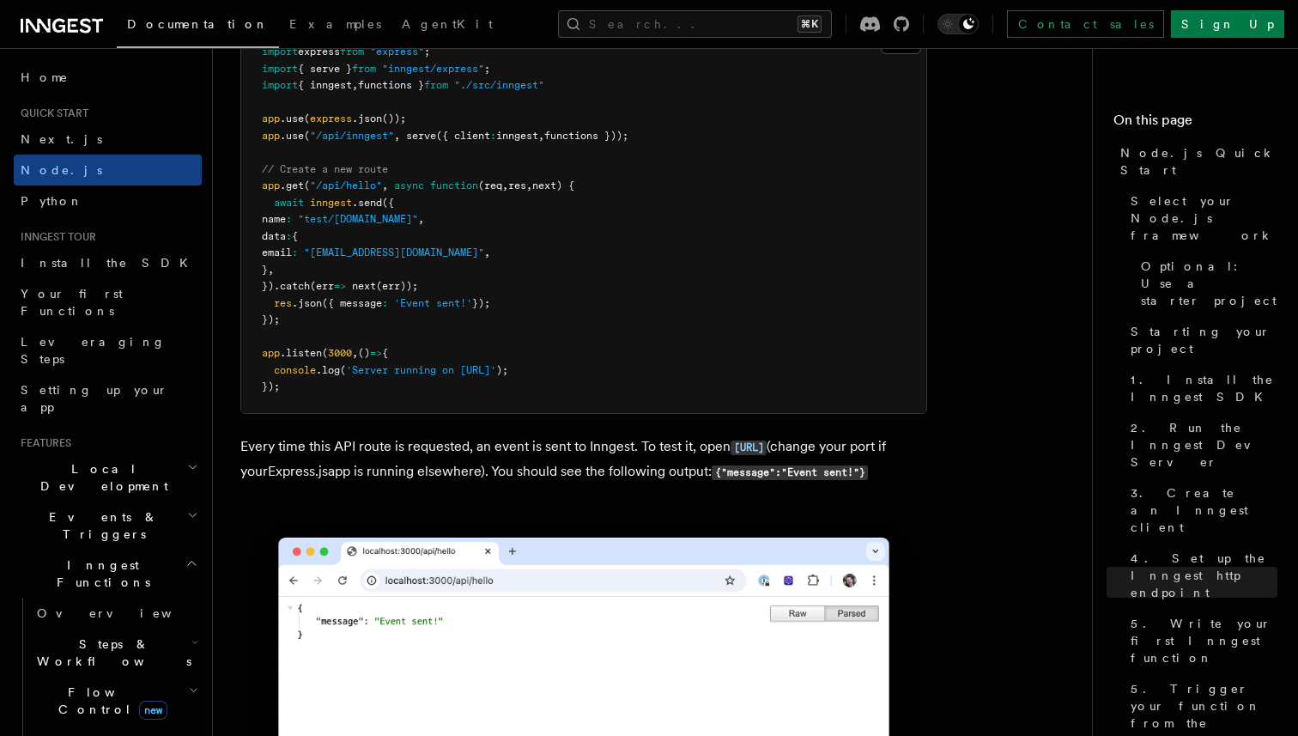
click at [610, 484] on p "Every time this API route is requested, an event is sent to Inngest. To test it…" at bounding box center [583, 459] width 687 height 50
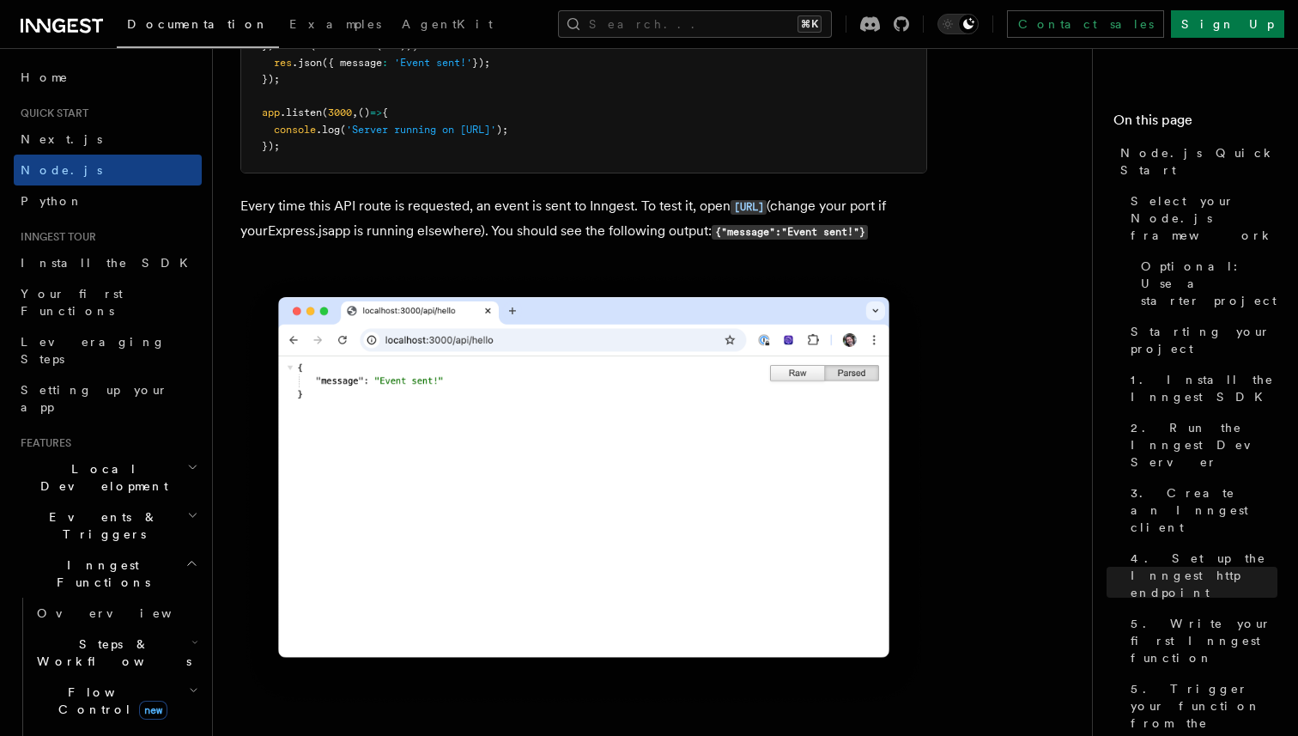
scroll to position [9459, 0]
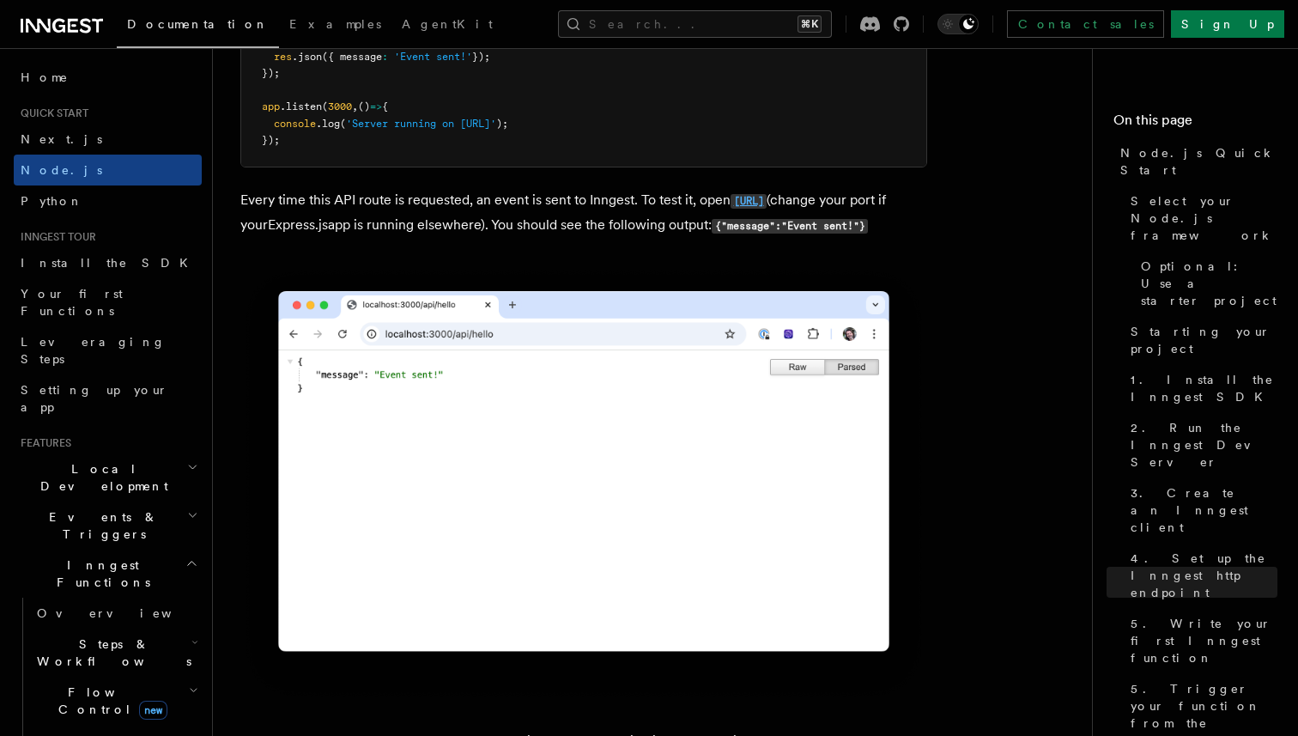
click at [730, 209] on code "[URL]" at bounding box center [748, 201] width 36 height 15
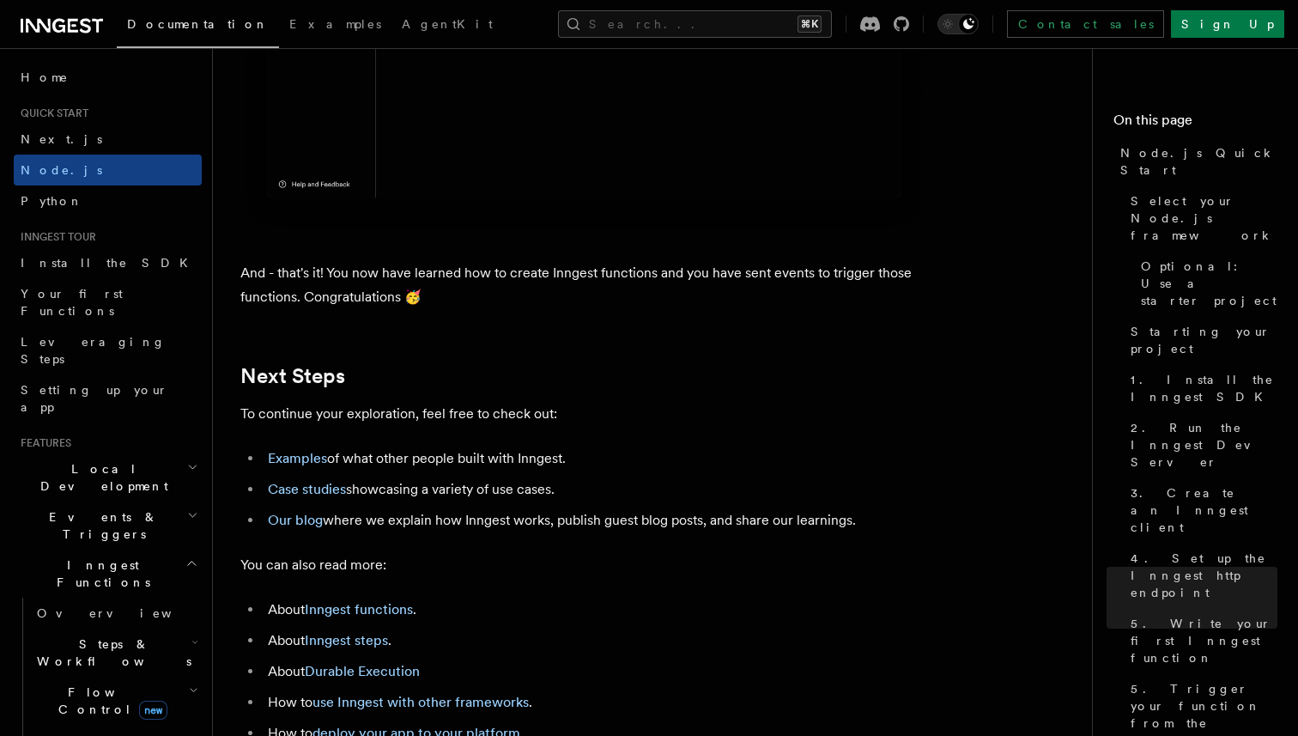
scroll to position [10432, 0]
